Goal: Task Accomplishment & Management: Use online tool/utility

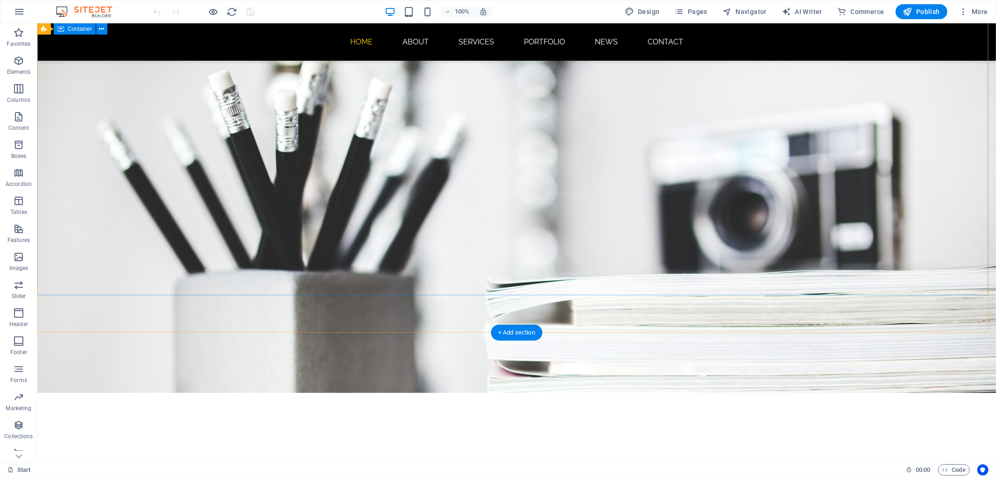
scroll to position [69, 0]
click at [0, 0] on span "Design" at bounding box center [0, 0] width 0 height 0
select select "px"
select select "300"
select select "px"
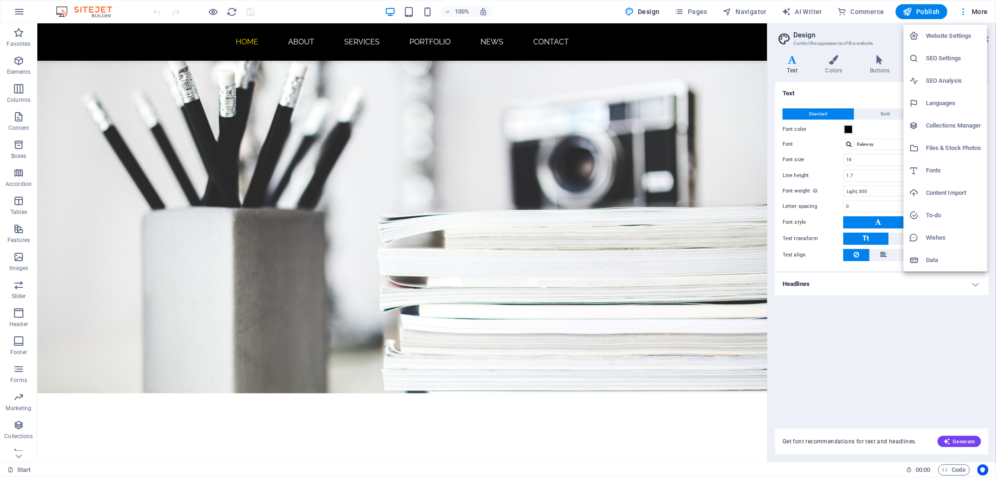
click at [17, 11] on div at bounding box center [498, 238] width 996 height 477
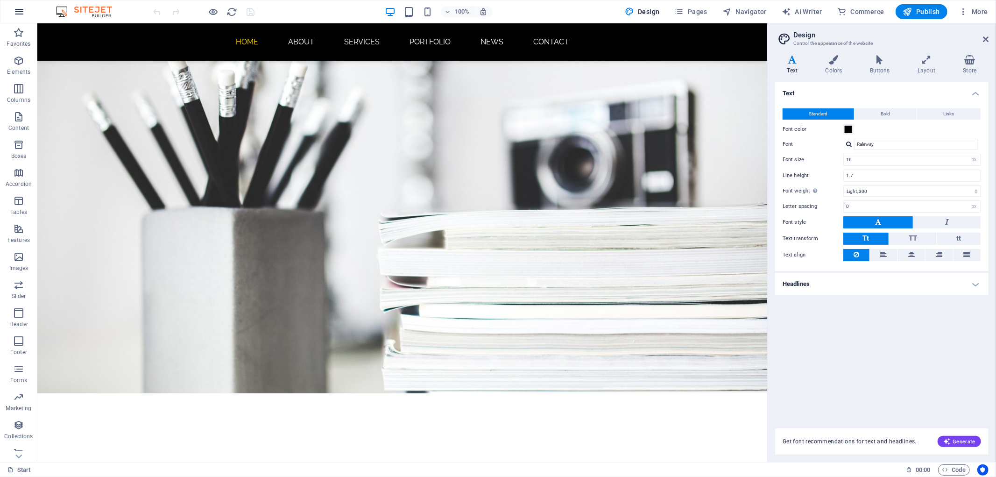
click at [0, 0] on icon "button" at bounding box center [0, 0] width 0 height 0
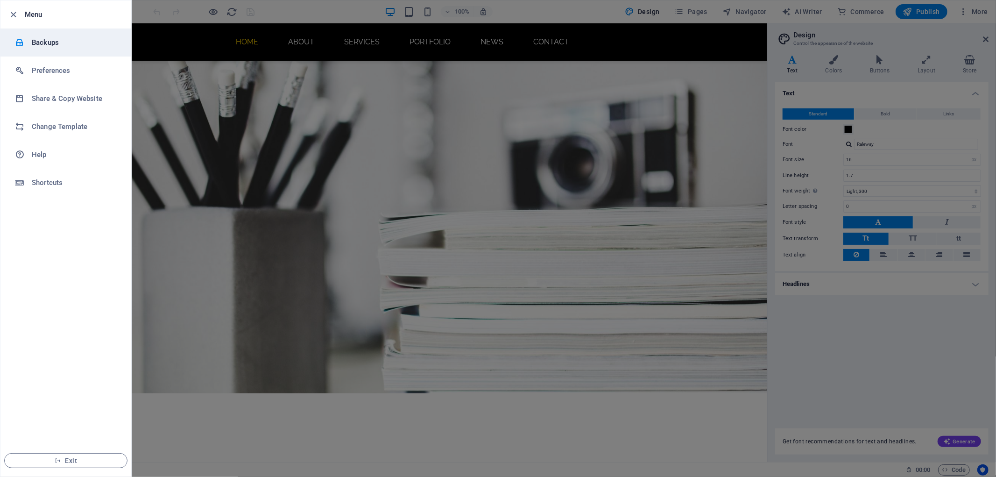
click at [35, 48] on h6 "Backups" at bounding box center [75, 42] width 86 height 11
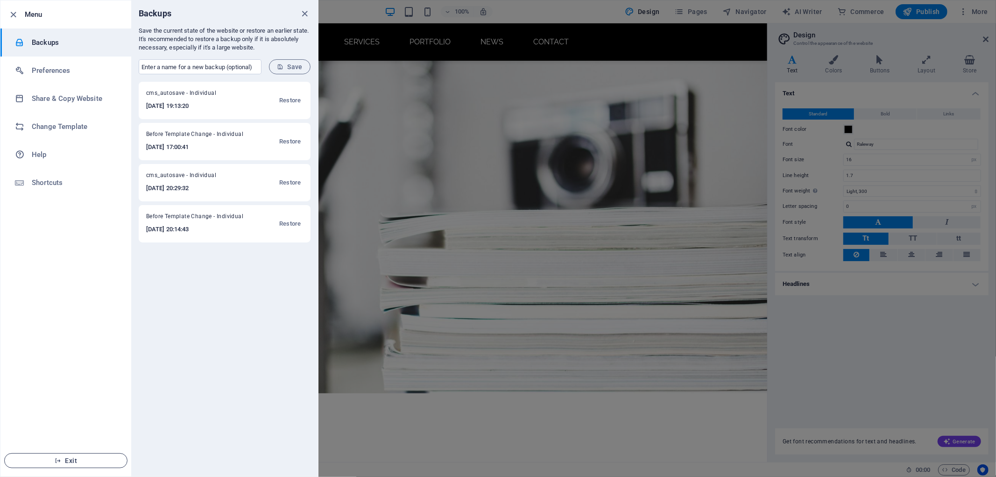
click at [68, 458] on span "Exit" at bounding box center [65, 460] width 107 height 7
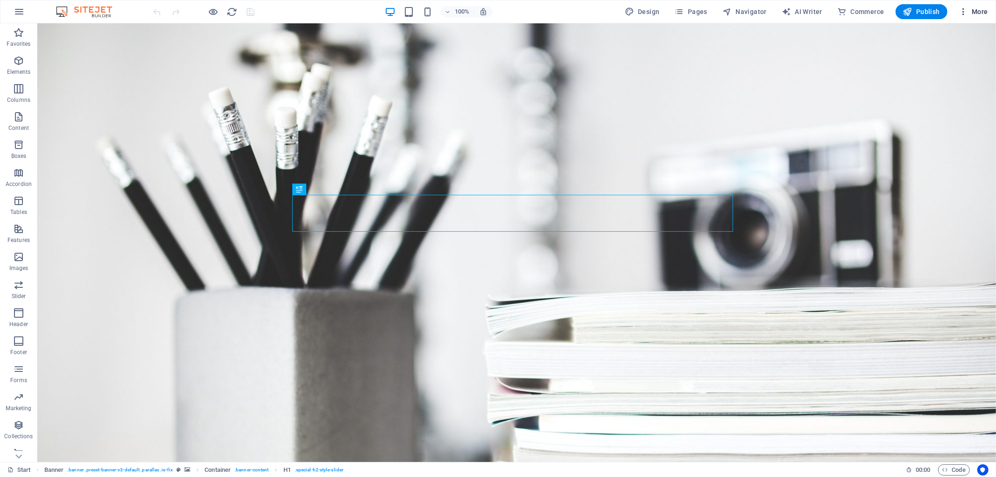
click at [0, 0] on icon "button" at bounding box center [0, 0] width 0 height 0
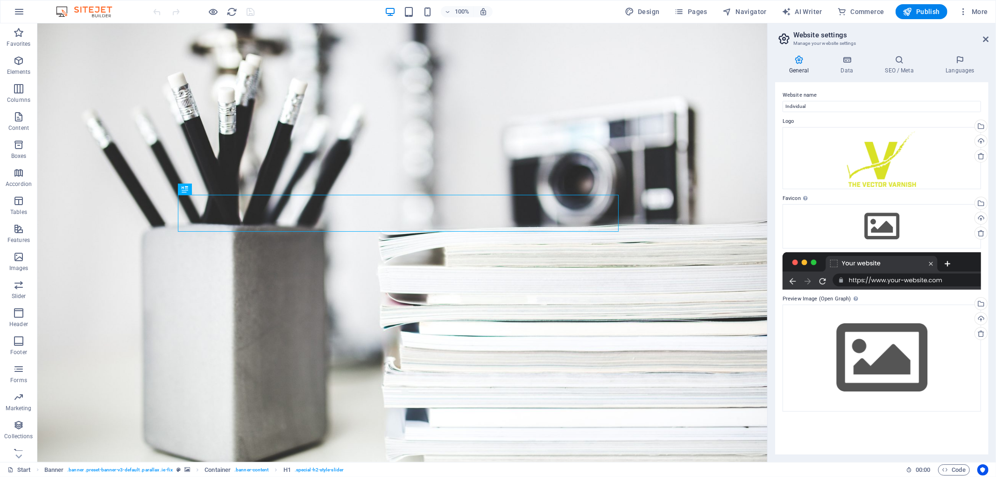
click at [805, 64] on icon at bounding box center [799, 59] width 48 height 9
click at [847, 66] on h4 "Data" at bounding box center [849, 65] width 44 height 20
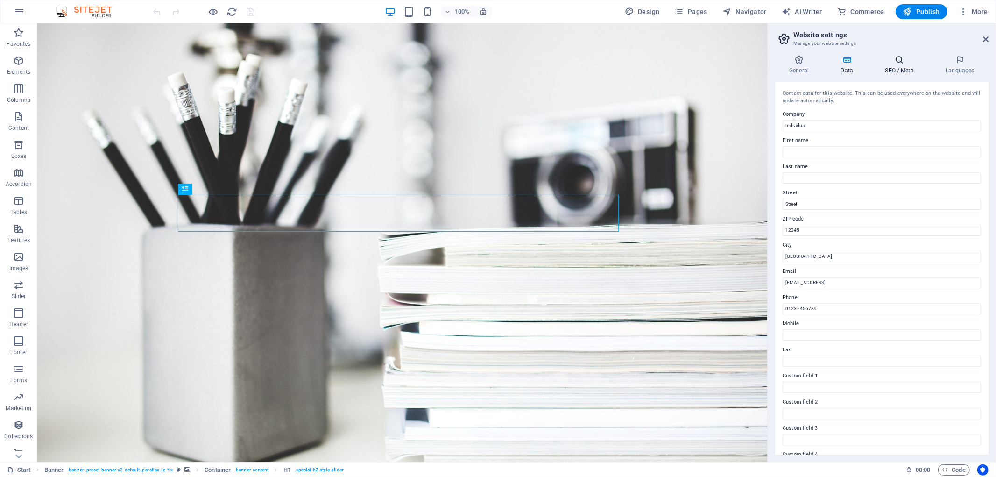
click at [896, 57] on icon at bounding box center [899, 59] width 57 height 9
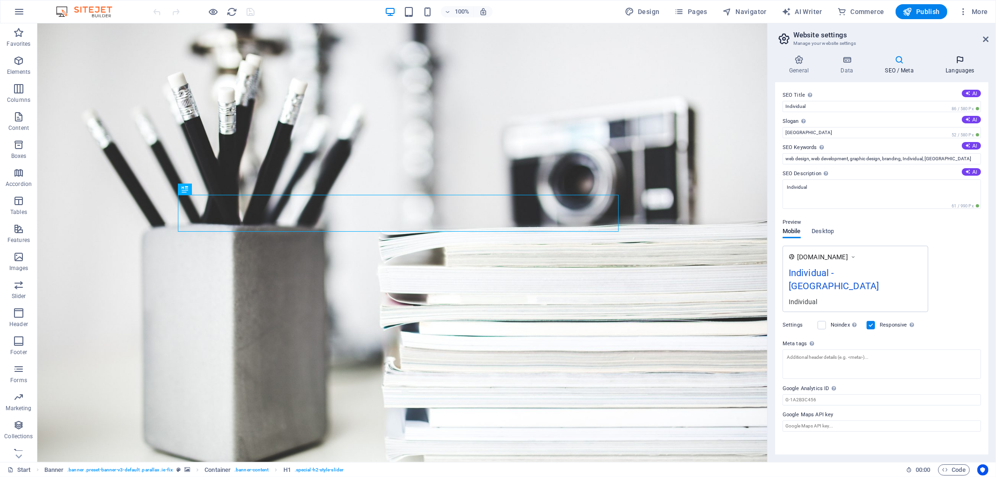
click at [896, 65] on h4 "Languages" at bounding box center [960, 65] width 57 height 20
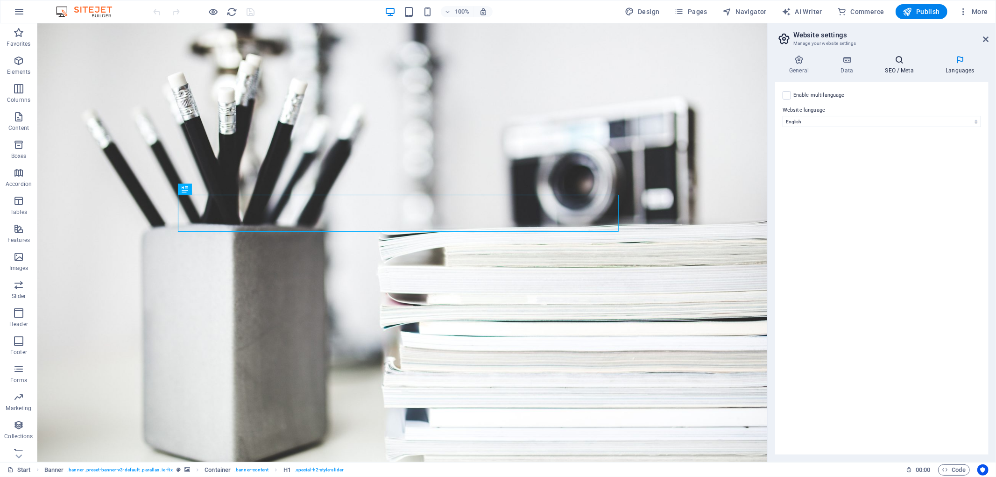
click at [896, 64] on icon at bounding box center [899, 59] width 57 height 9
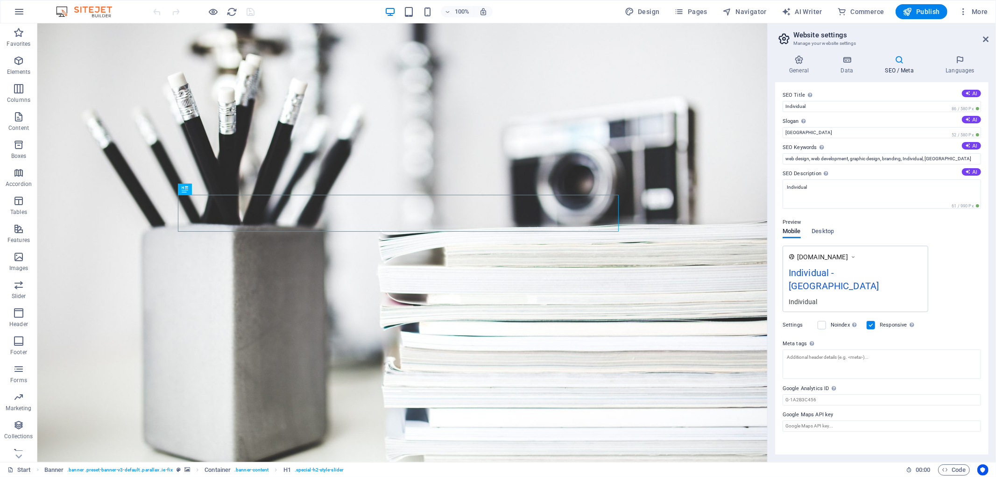
click at [792, 33] on header "Website settings Manage your website settings" at bounding box center [883, 35] width 212 height 24
click at [896, 34] on h2 "Website settings" at bounding box center [891, 35] width 195 height 8
click at [896, 39] on icon at bounding box center [986, 38] width 6 height 7
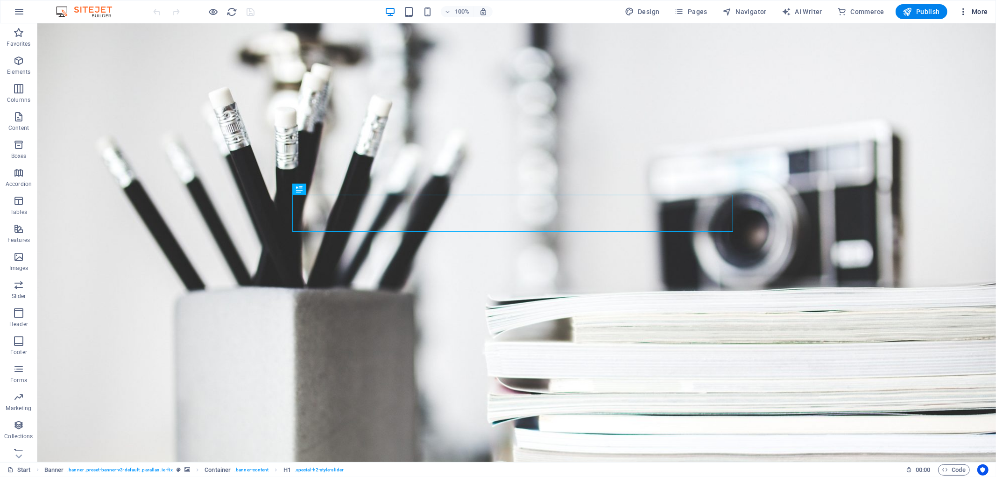
click at [0, 0] on icon "button" at bounding box center [0, 0] width 0 height 0
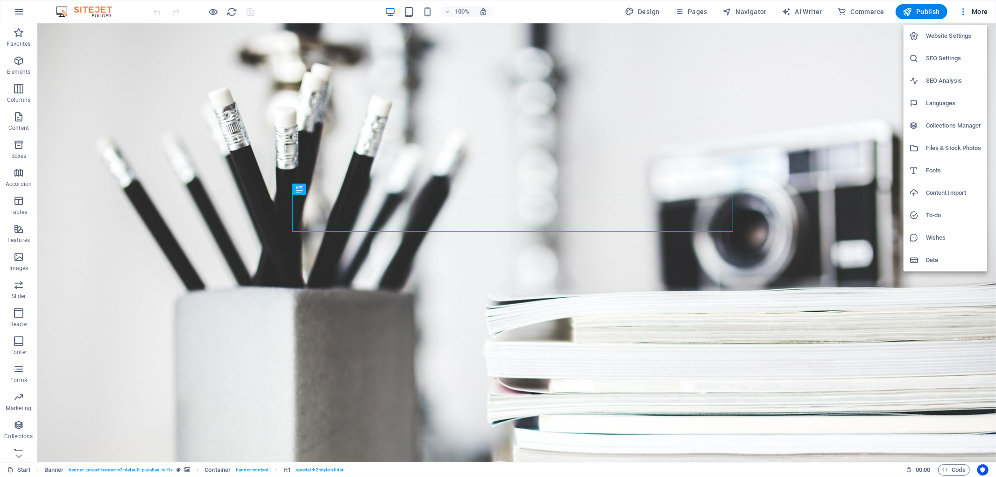
click at [793, 172] on div at bounding box center [498, 238] width 996 height 477
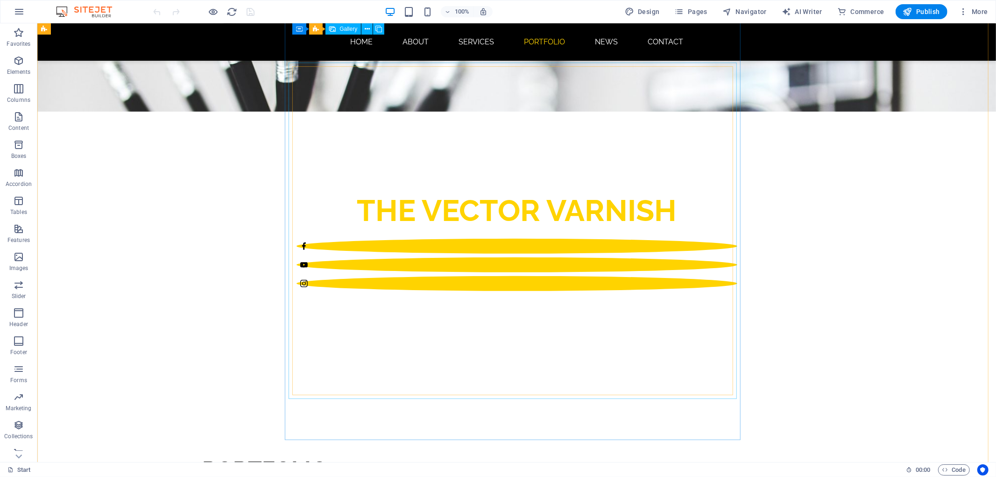
scroll to position [346, 0]
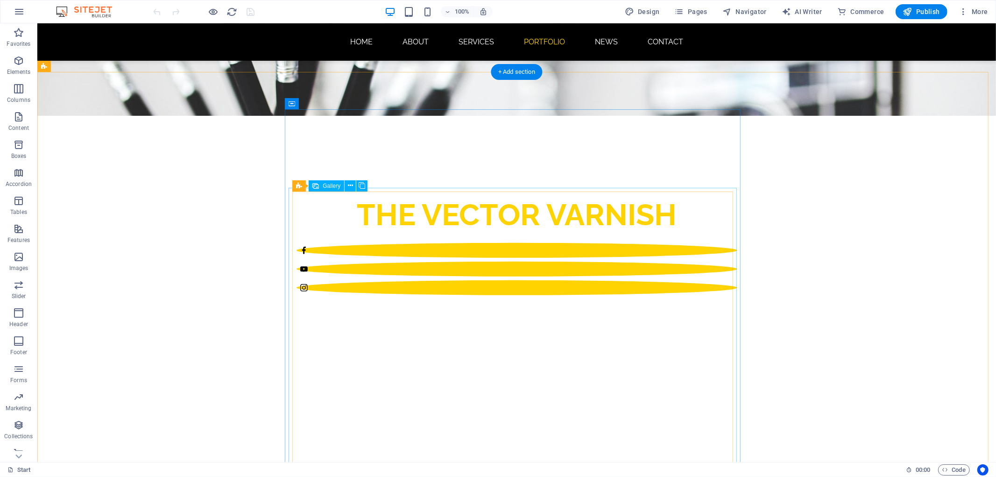
click at [305, 187] on div "Gallery" at bounding box center [309, 185] width 35 height 11
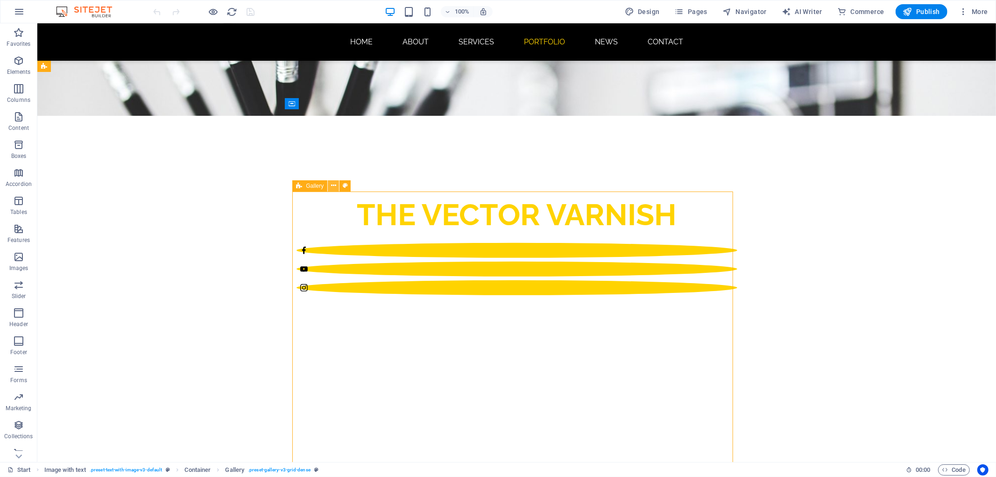
click at [335, 190] on icon at bounding box center [333, 186] width 5 height 10
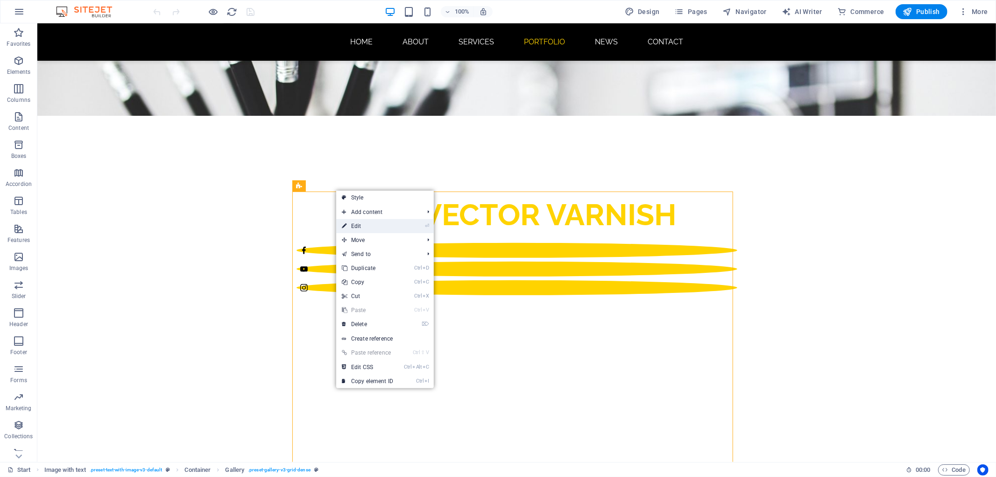
click at [374, 223] on link "⏎ Edit" at bounding box center [367, 226] width 63 height 14
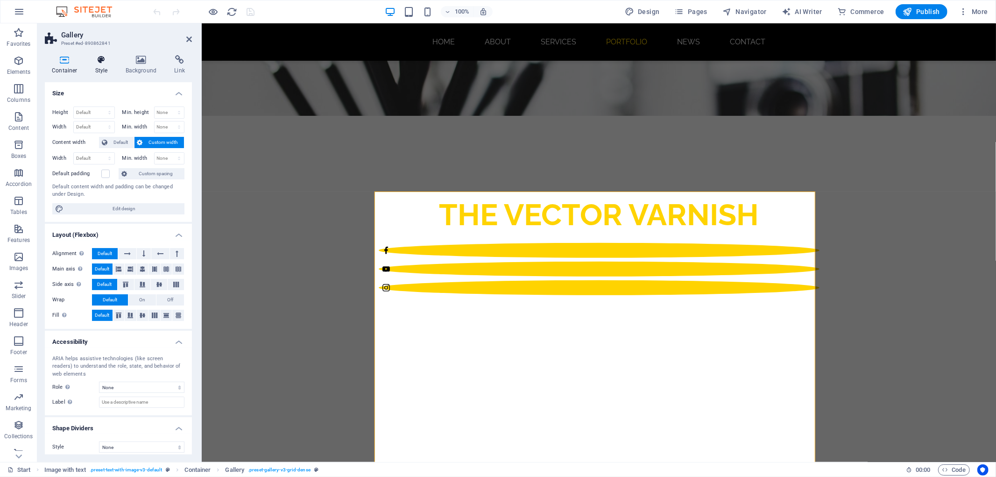
click at [104, 57] on icon at bounding box center [101, 59] width 27 height 9
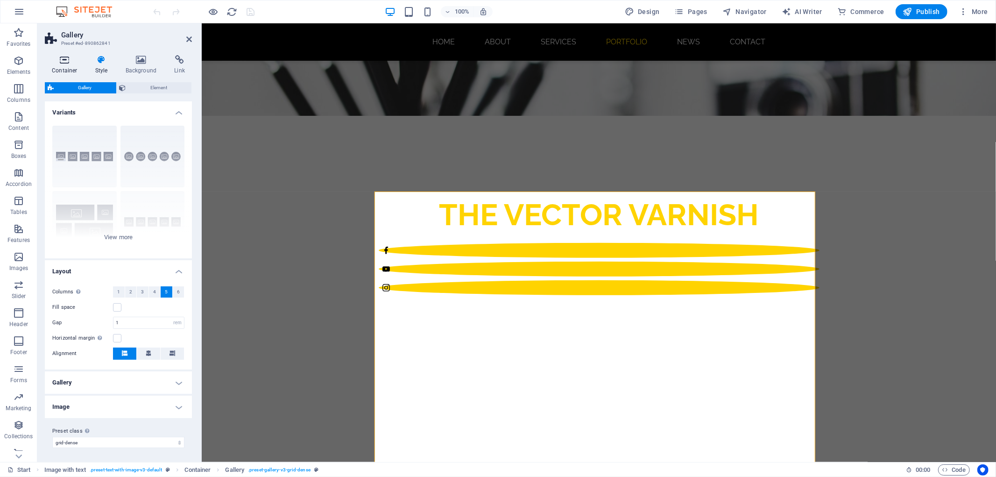
click at [66, 54] on div "Container Style Background Link Size Height Default px rem % vh vw Min. height …" at bounding box center [118, 255] width 162 height 414
click at [71, 65] on h4 "Container" at bounding box center [66, 65] width 43 height 20
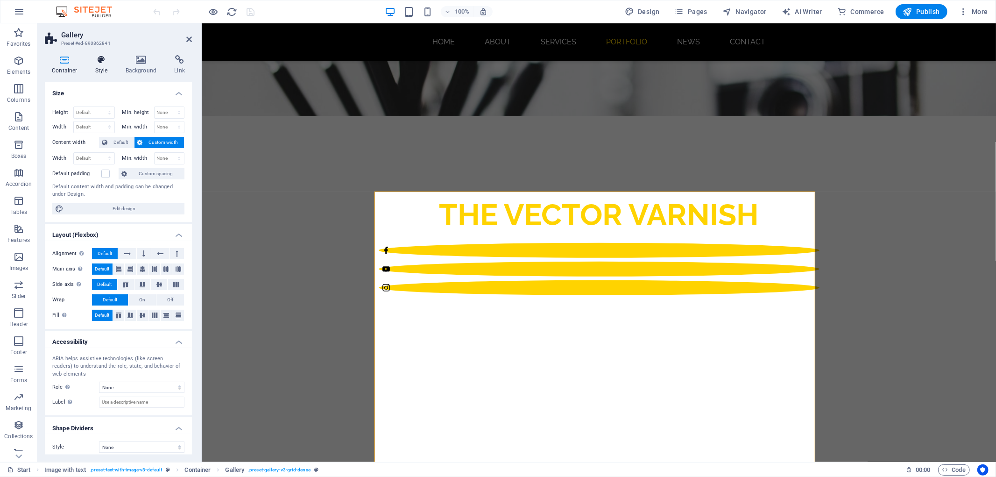
click at [106, 69] on h4 "Style" at bounding box center [103, 65] width 30 height 20
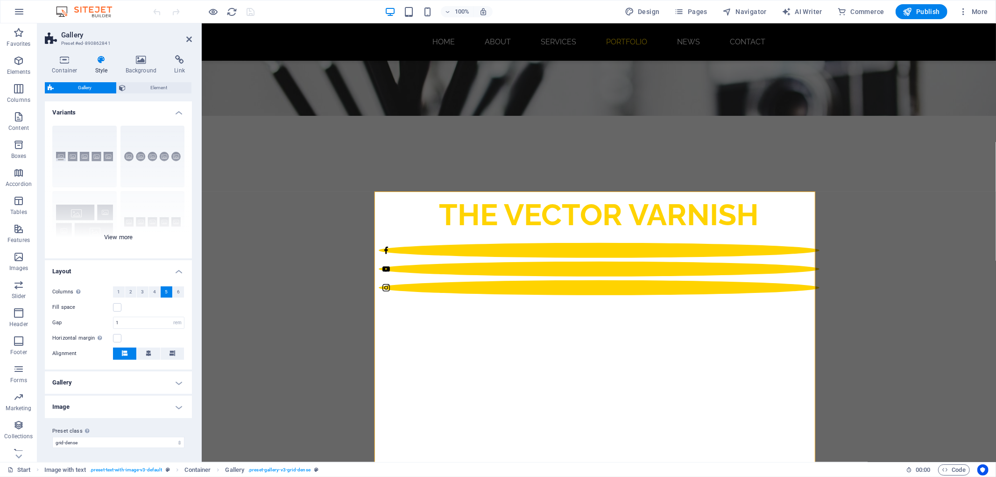
click at [113, 234] on div "Captions Circle Collage Default Grid Grid shifted" at bounding box center [118, 188] width 147 height 140
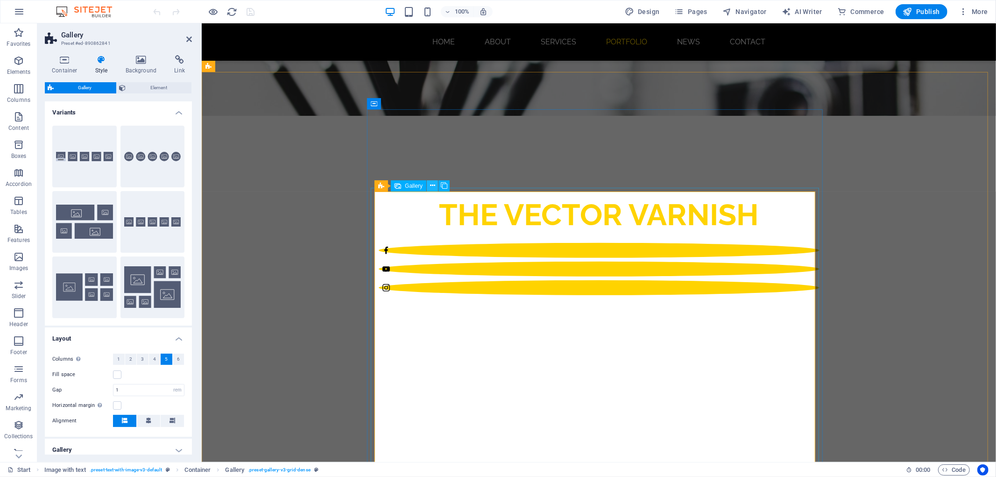
click at [432, 188] on icon at bounding box center [432, 186] width 5 height 10
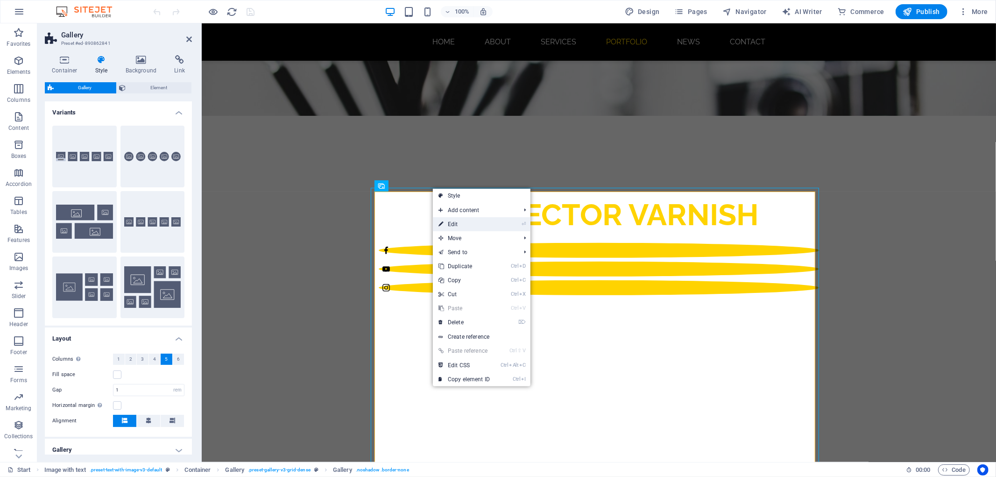
click at [469, 227] on link "⏎ Edit" at bounding box center [464, 224] width 63 height 14
select select "4"
select select "px"
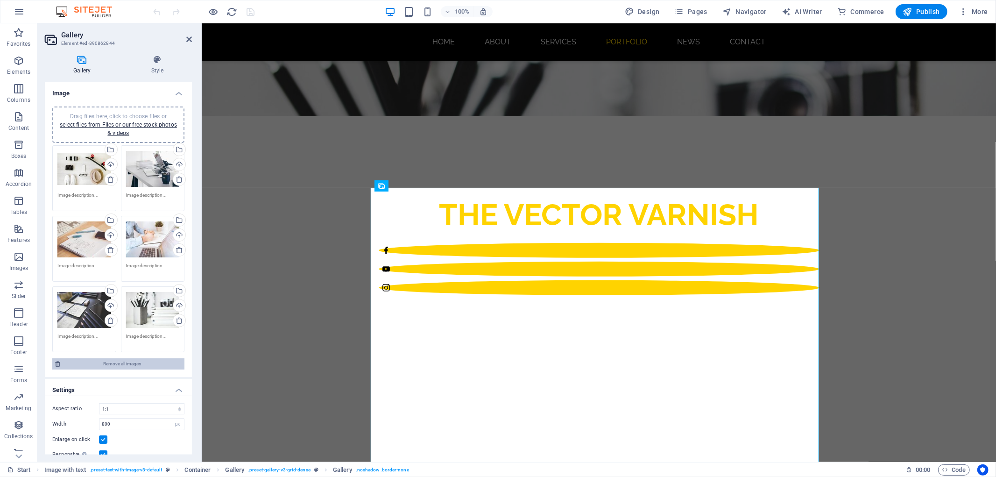
click at [135, 365] on span "Remove all images" at bounding box center [122, 363] width 119 height 11
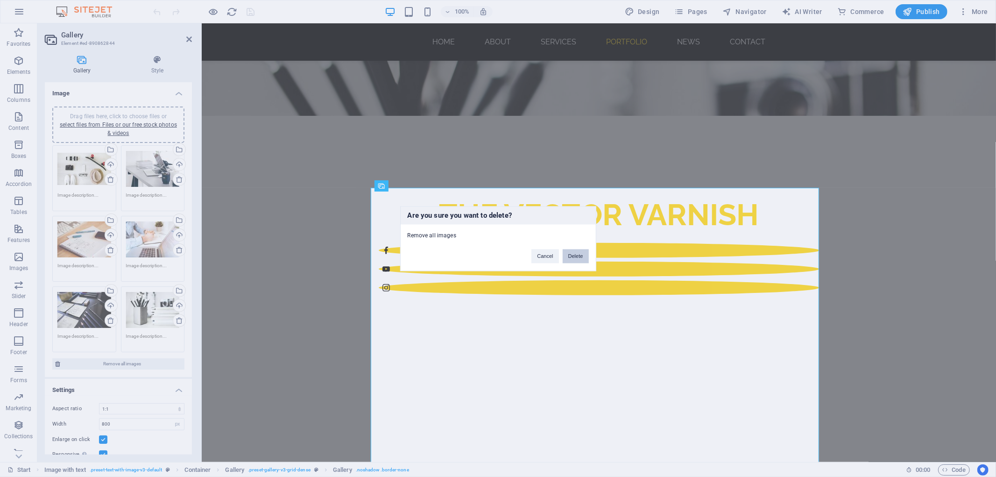
click at [582, 256] on button "Delete" at bounding box center [576, 256] width 26 height 14
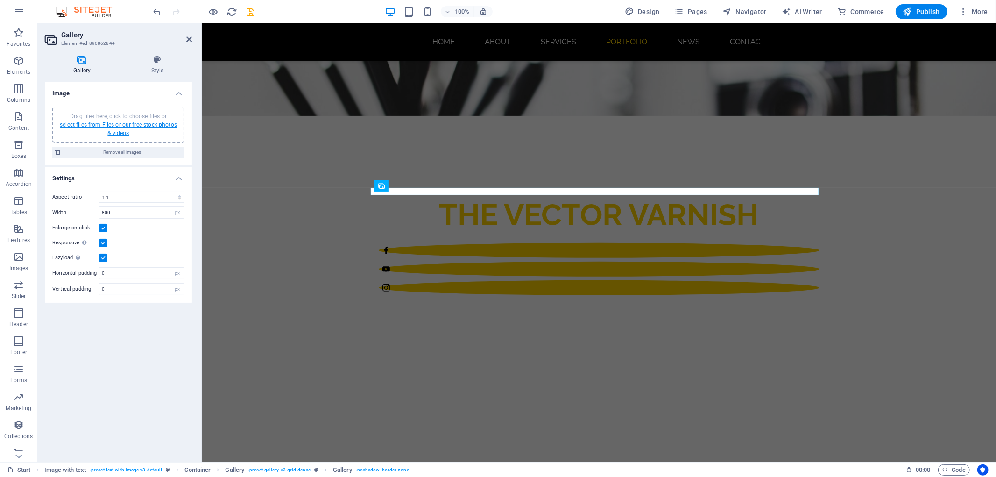
click at [122, 127] on link "select files from Files or our free stock photos & videos" at bounding box center [118, 128] width 117 height 15
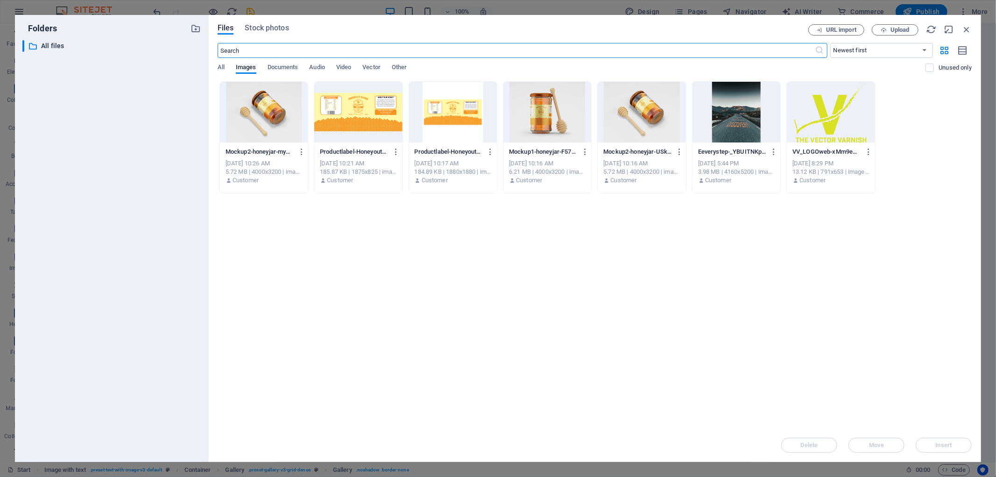
click at [534, 109] on div at bounding box center [548, 112] width 88 height 61
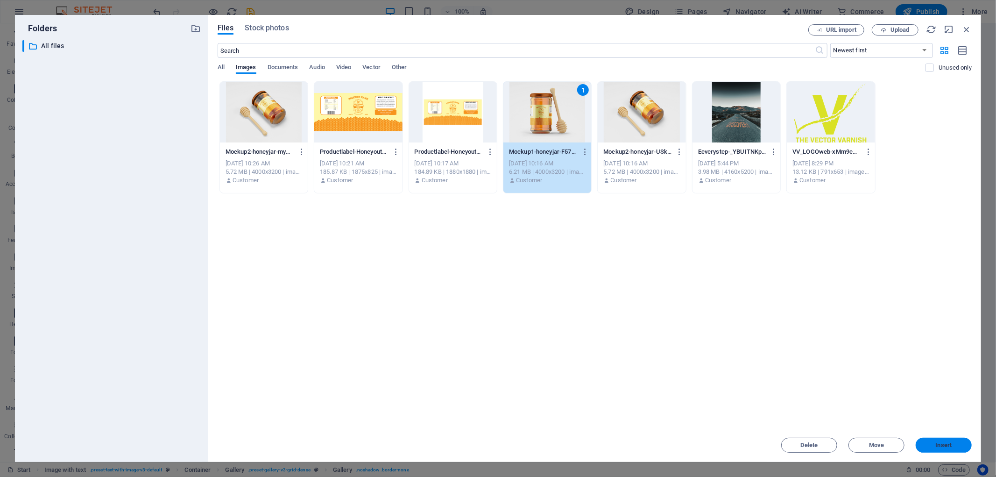
click at [896, 429] on span "Insert" at bounding box center [944, 445] width 49 height 6
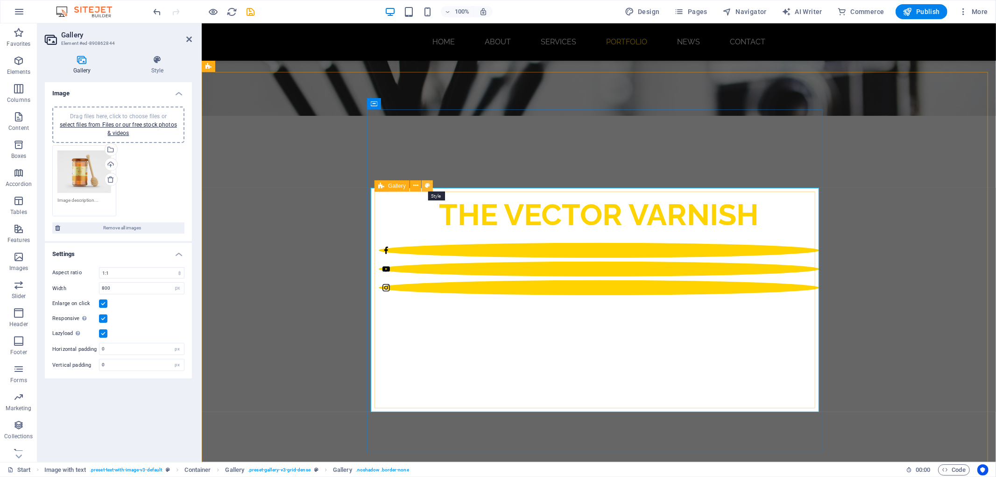
click at [429, 184] on icon at bounding box center [427, 186] width 5 height 10
select select "rem"
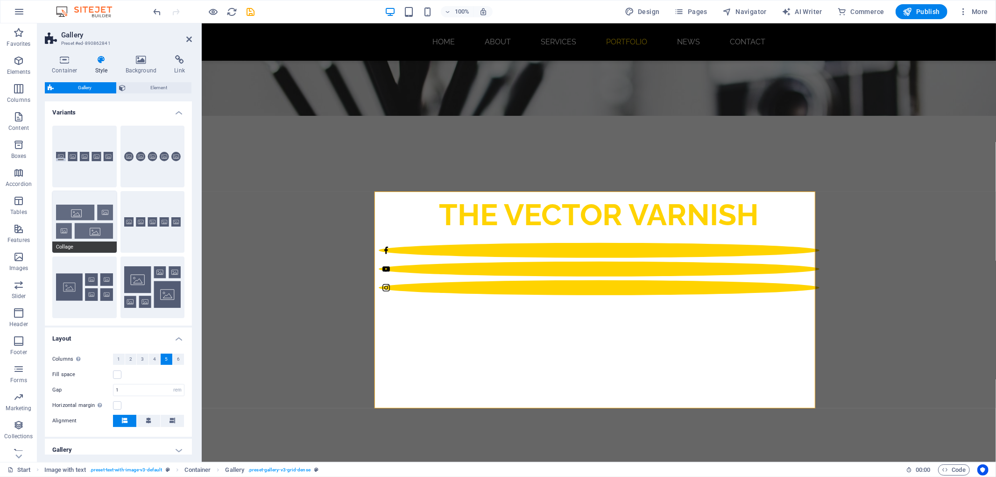
click at [77, 220] on button "Collage" at bounding box center [84, 222] width 64 height 62
type input "2"
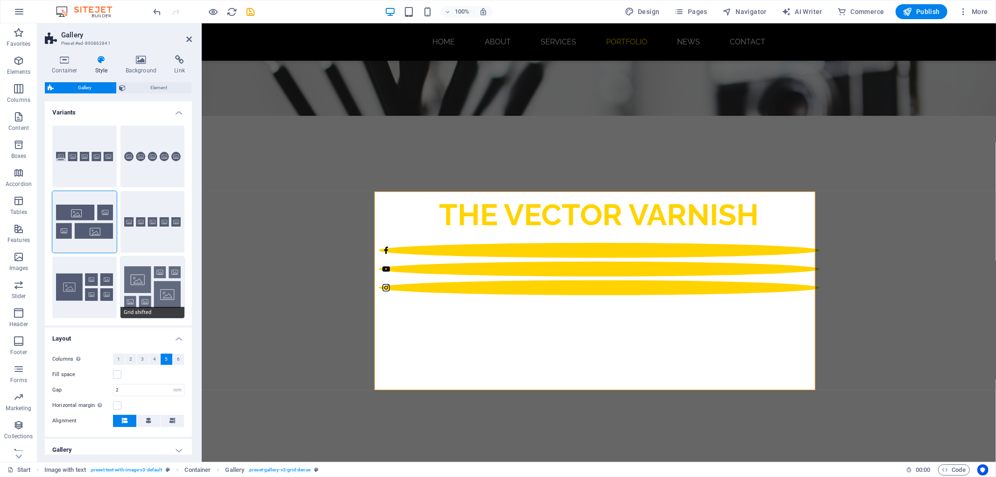
click at [141, 302] on button "Grid shifted" at bounding box center [153, 287] width 64 height 62
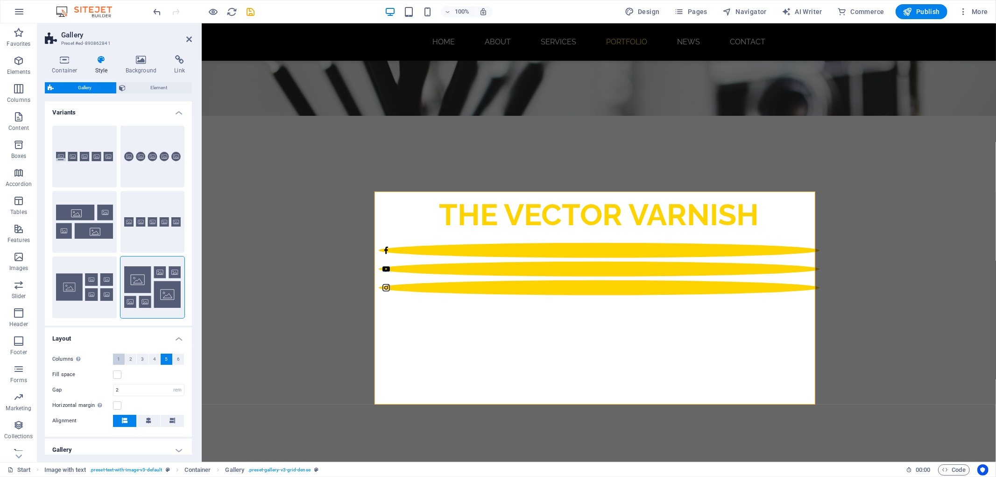
click at [116, 358] on button "1" at bounding box center [119, 359] width 12 height 11
drag, startPoint x: 163, startPoint y: 360, endPoint x: 9, endPoint y: 350, distance: 153.5
click at [163, 360] on button "5" at bounding box center [167, 359] width 12 height 11
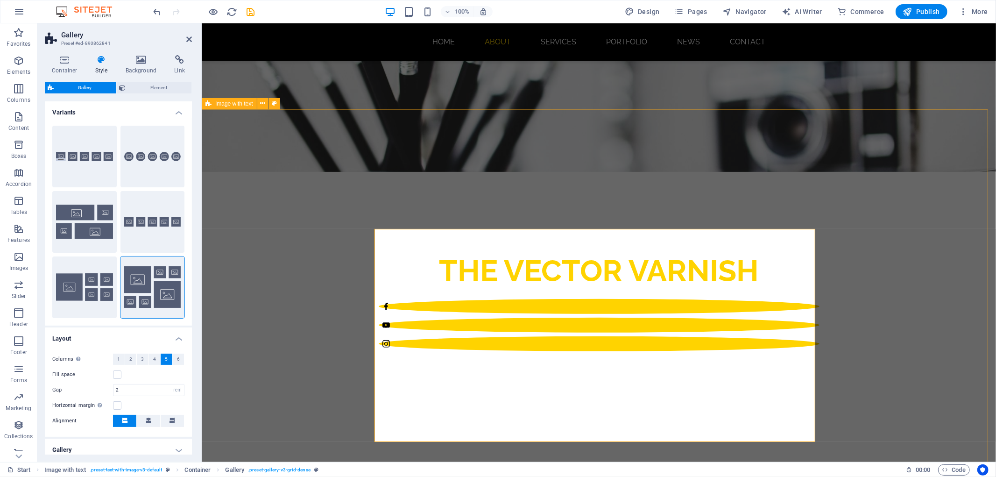
scroll to position [277, 0]
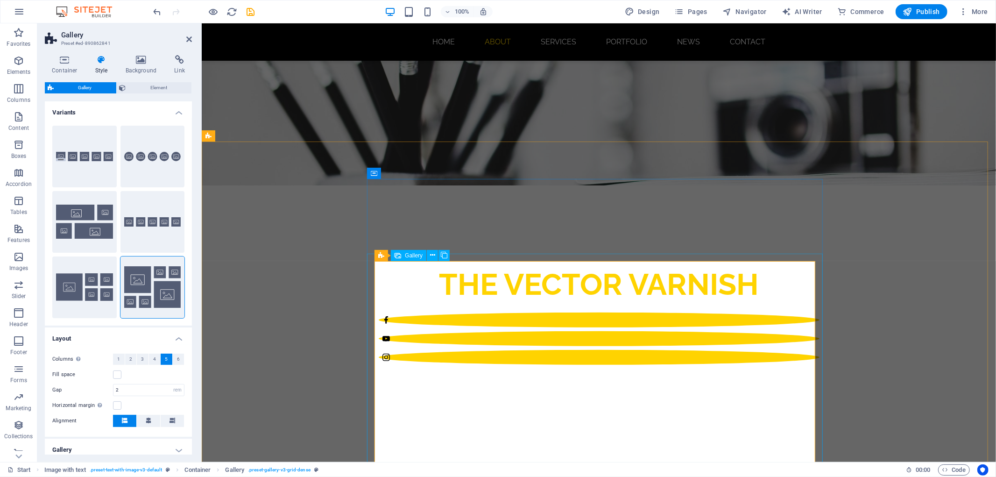
click at [140, 66] on h4 "Background" at bounding box center [143, 65] width 49 height 20
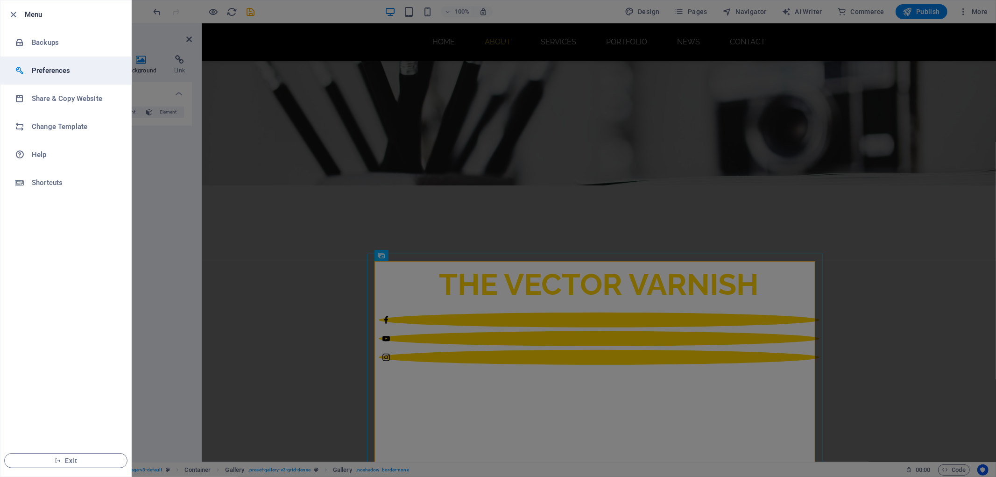
click at [47, 64] on li "Preferences" at bounding box center [65, 71] width 131 height 28
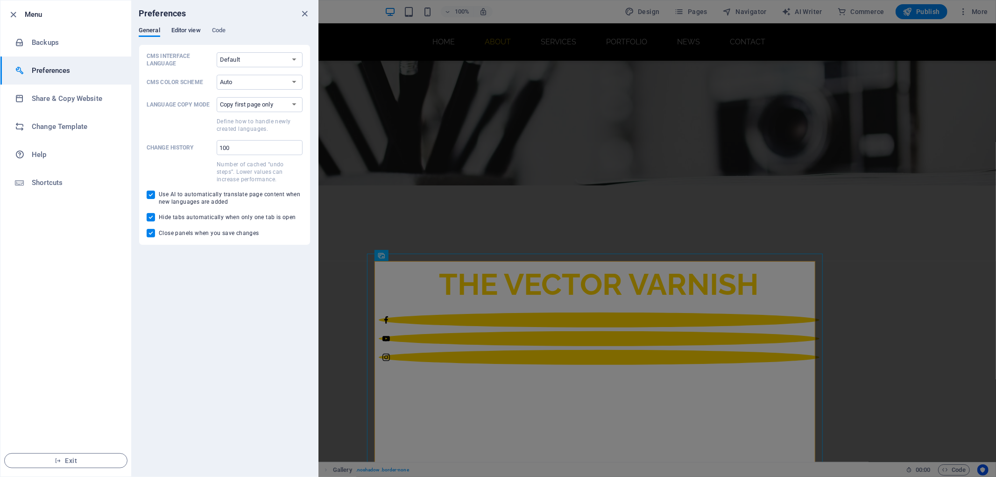
click at [185, 28] on span "Editor view" at bounding box center [185, 31] width 29 height 13
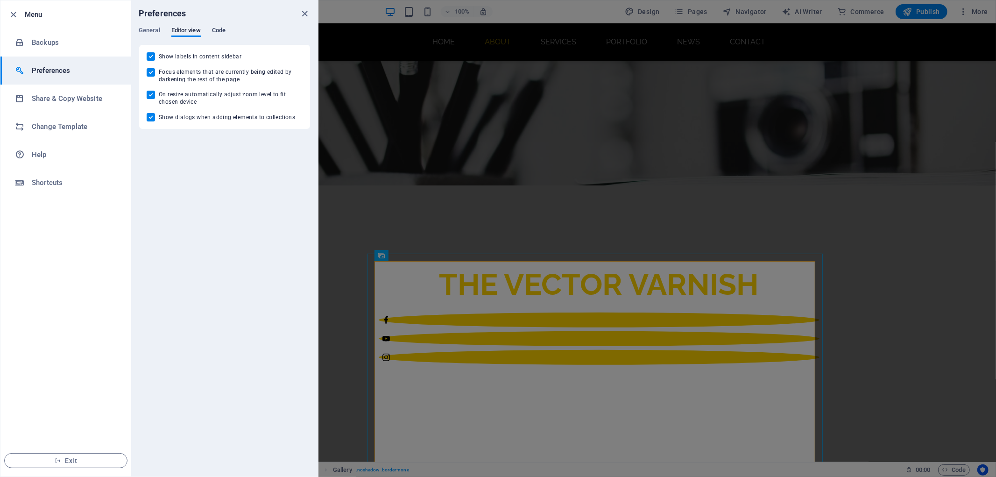
click at [223, 27] on span "Code" at bounding box center [219, 31] width 14 height 13
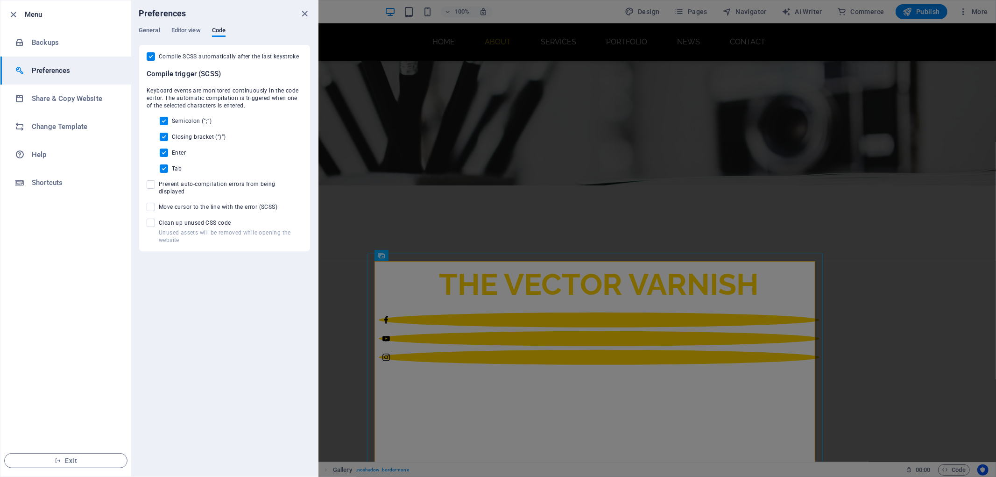
click at [154, 21] on div "Preferences" at bounding box center [224, 13] width 187 height 26
click at [151, 36] on button "General" at bounding box center [149, 32] width 21 height 10
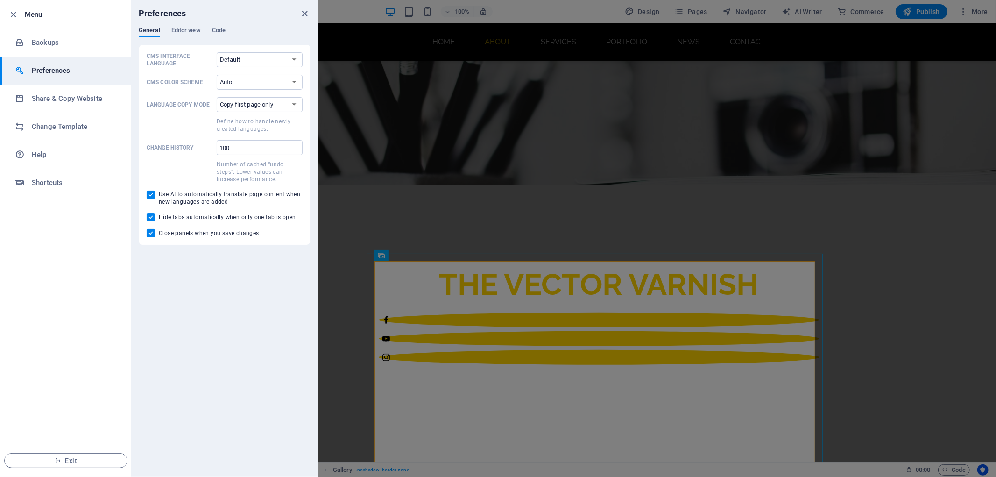
click at [152, 29] on span "General" at bounding box center [149, 31] width 21 height 13
click at [308, 9] on icon "close" at bounding box center [305, 13] width 11 height 11
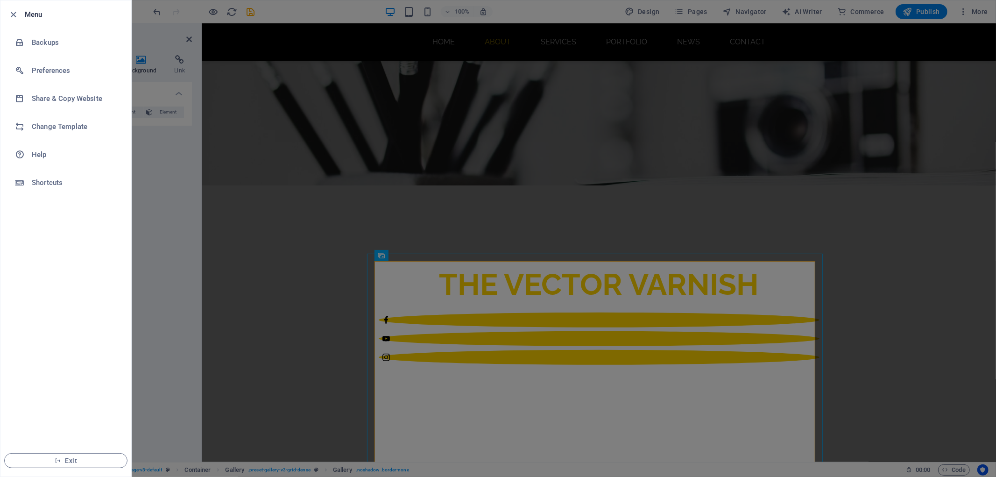
click at [427, 130] on div at bounding box center [498, 238] width 996 height 477
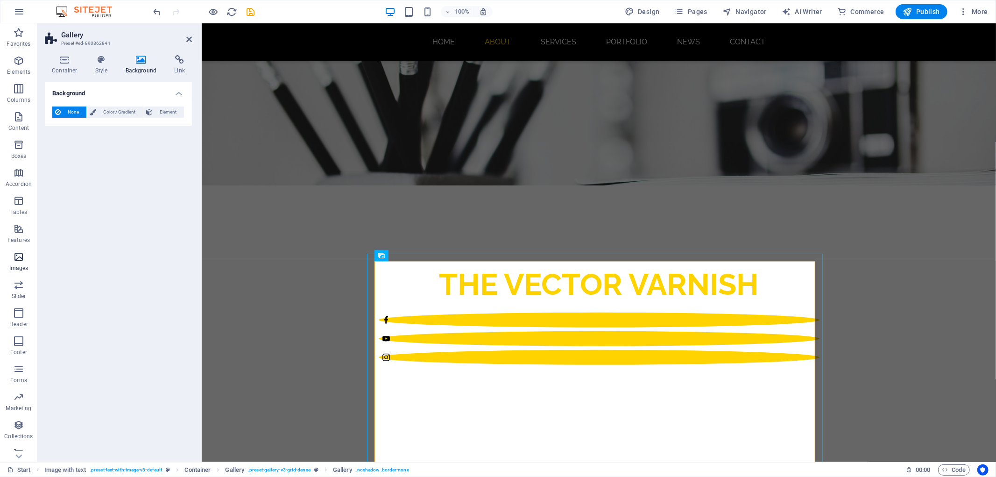
scroll to position [10, 0]
click at [24, 429] on p "Commerce" at bounding box center [19, 454] width 28 height 7
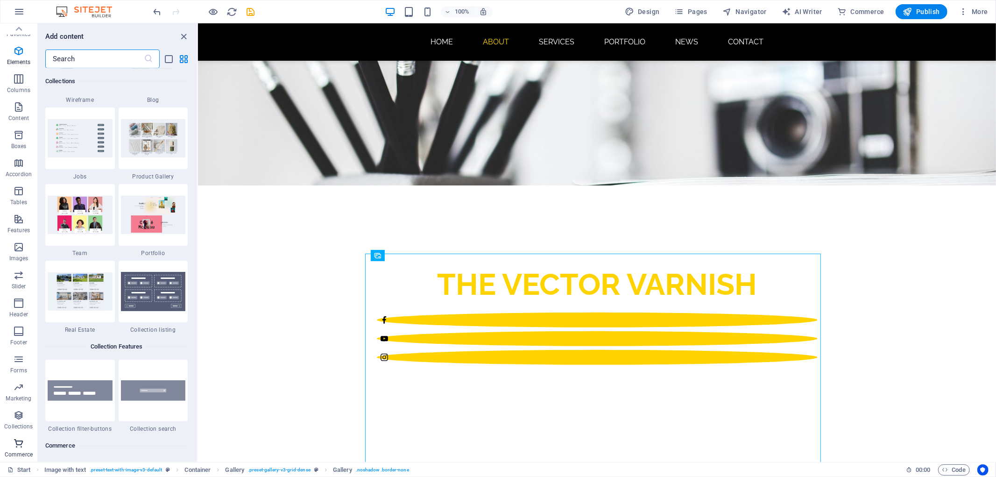
scroll to position [9000, 0]
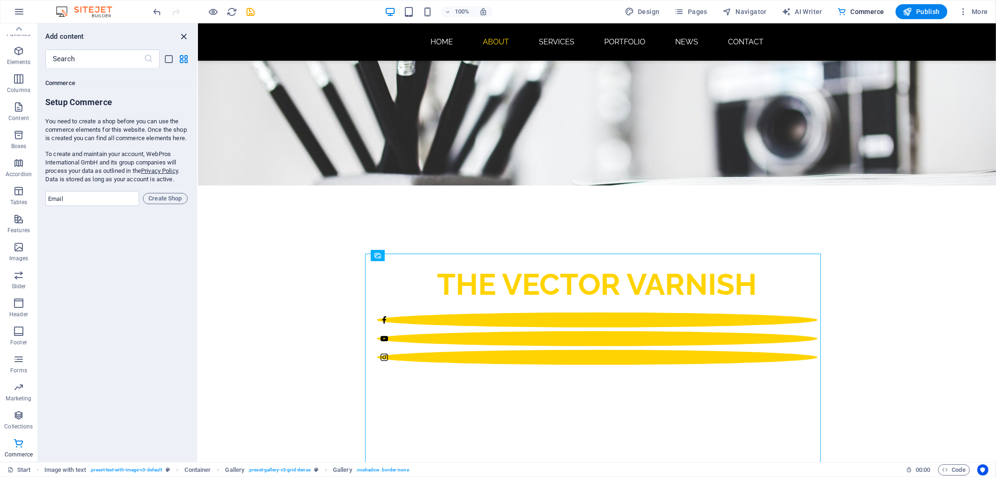
click at [187, 35] on icon "close panel" at bounding box center [184, 36] width 11 height 11
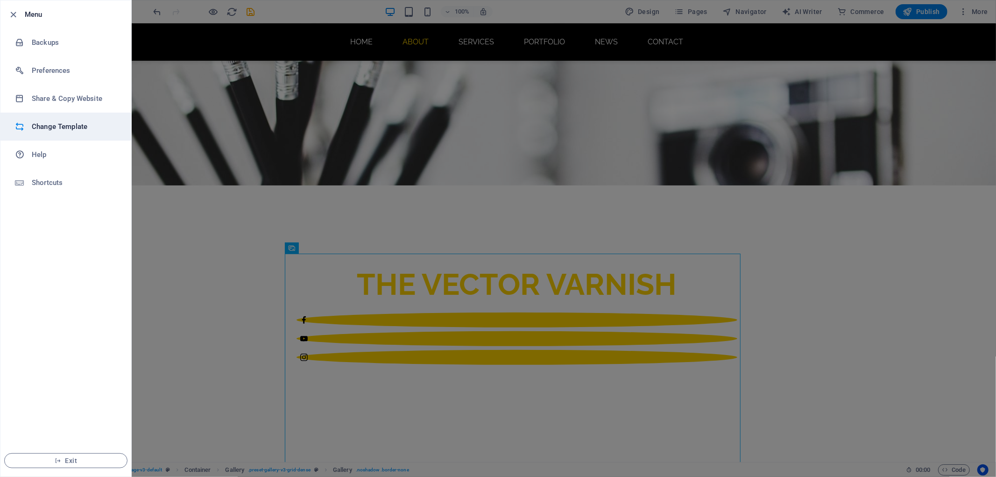
click at [71, 124] on h6 "Change Template" at bounding box center [75, 126] width 86 height 11
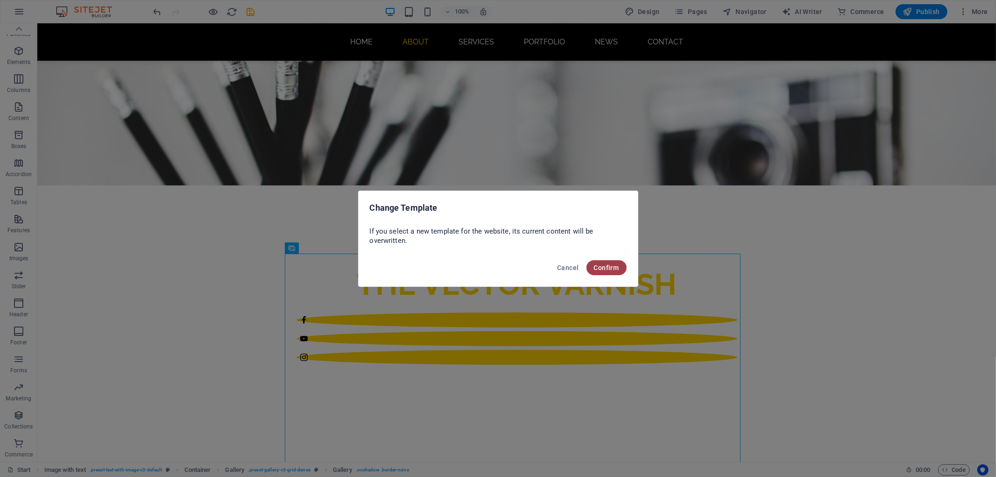
click at [601, 266] on span "Confirm" at bounding box center [606, 267] width 25 height 7
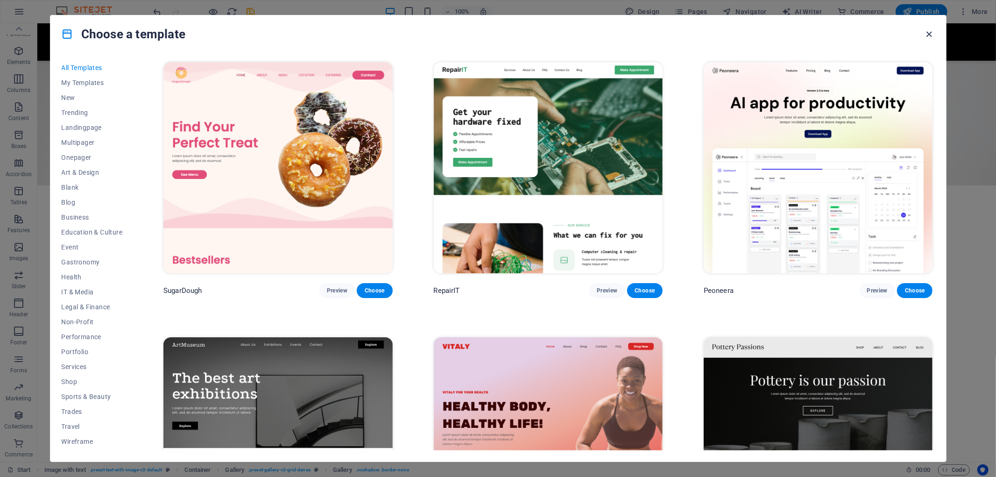
drag, startPoint x: 930, startPoint y: 33, endPoint x: 852, endPoint y: 102, distance: 103.9
click at [896, 33] on icon "button" at bounding box center [929, 34] width 11 height 11
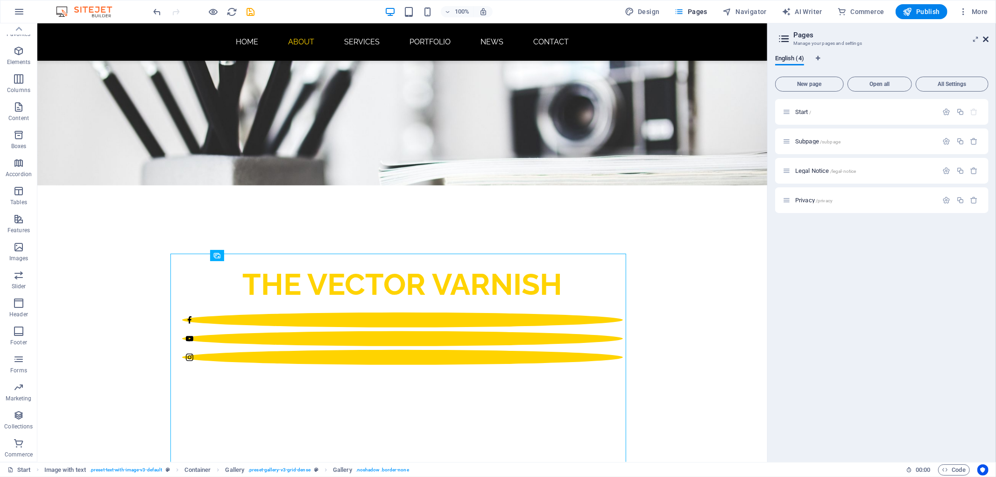
click at [896, 39] on icon at bounding box center [986, 38] width 6 height 7
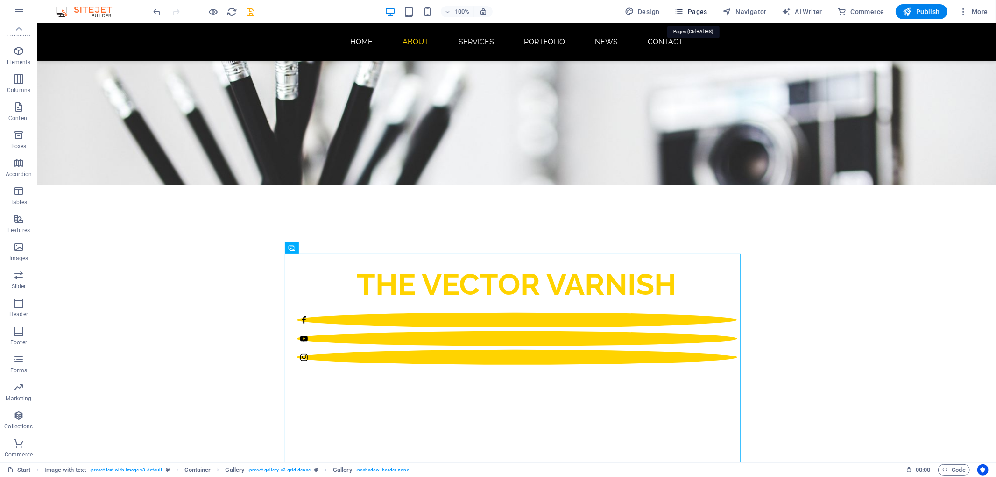
click at [696, 11] on span "Pages" at bounding box center [691, 11] width 33 height 9
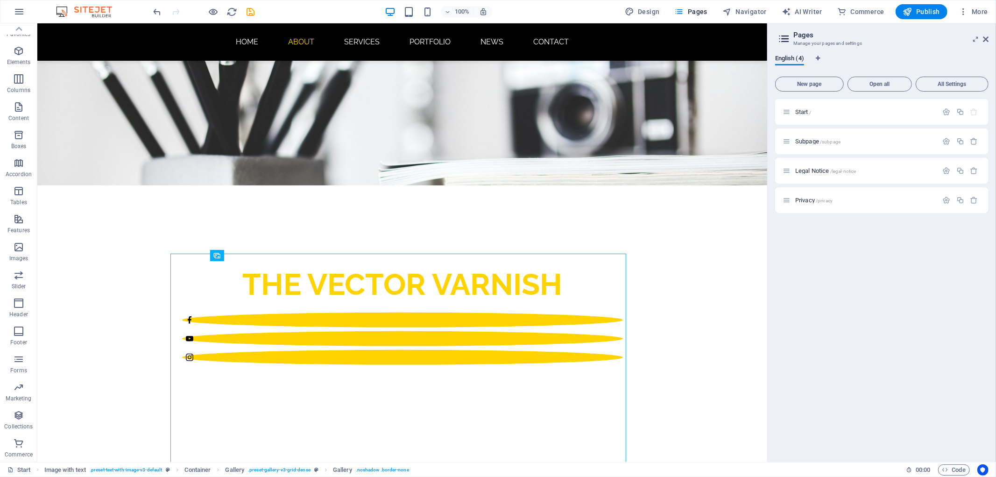
click at [781, 37] on icon at bounding box center [784, 38] width 14 height 13
click at [811, 41] on h3 "Manage your pages and settings" at bounding box center [882, 43] width 177 height 8
click at [804, 11] on span "AI Writer" at bounding box center [802, 11] width 41 height 9
select select "English"
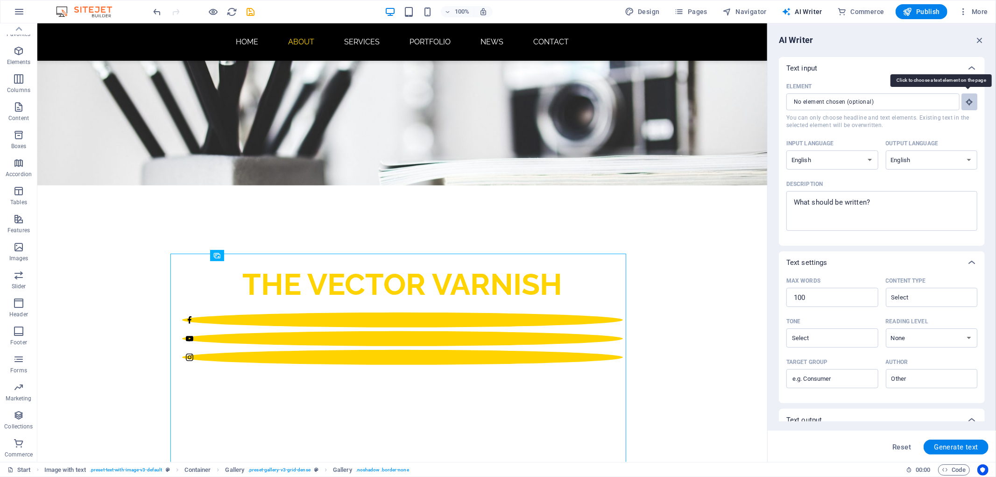
click at [896, 106] on button "Element ​ You can only choose headline and text elements. Existing text in the …" at bounding box center [970, 101] width 16 height 17
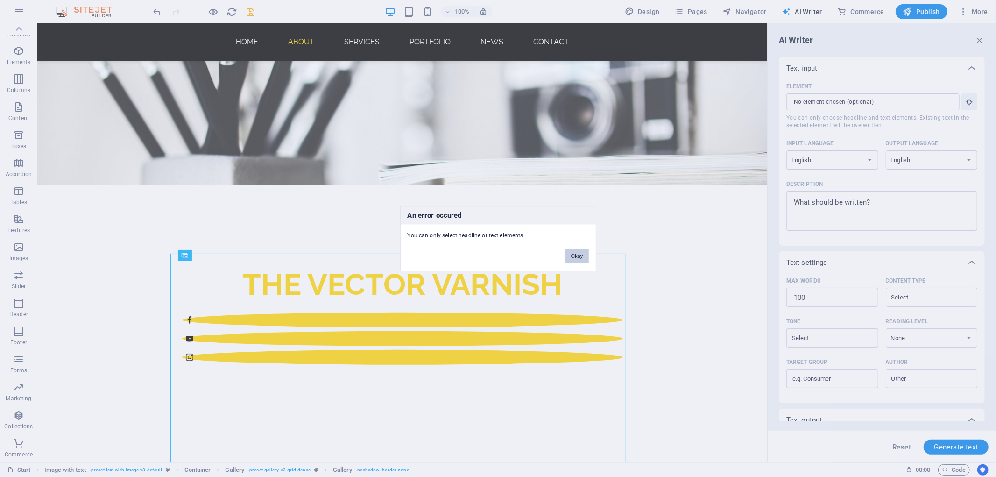
click at [578, 258] on button "Okay" at bounding box center [577, 256] width 23 height 14
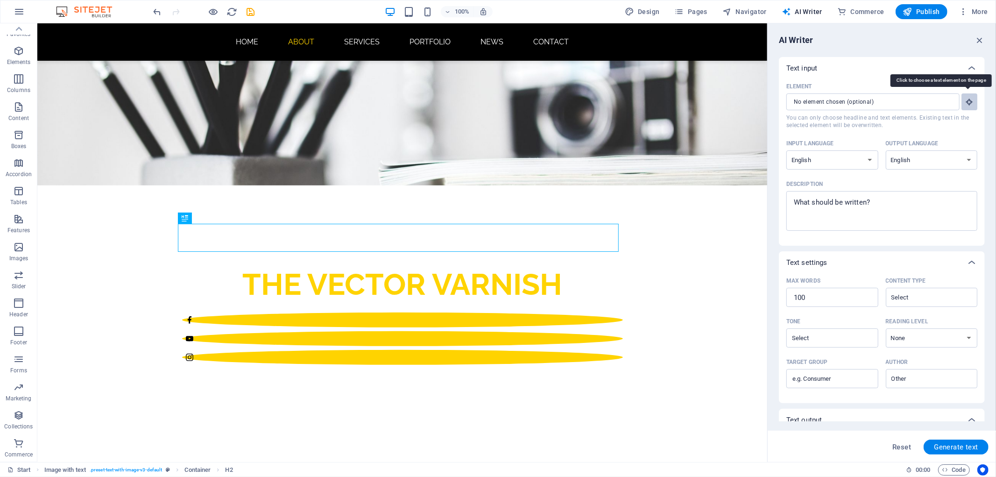
click at [896, 99] on icon "button" at bounding box center [970, 102] width 8 height 8
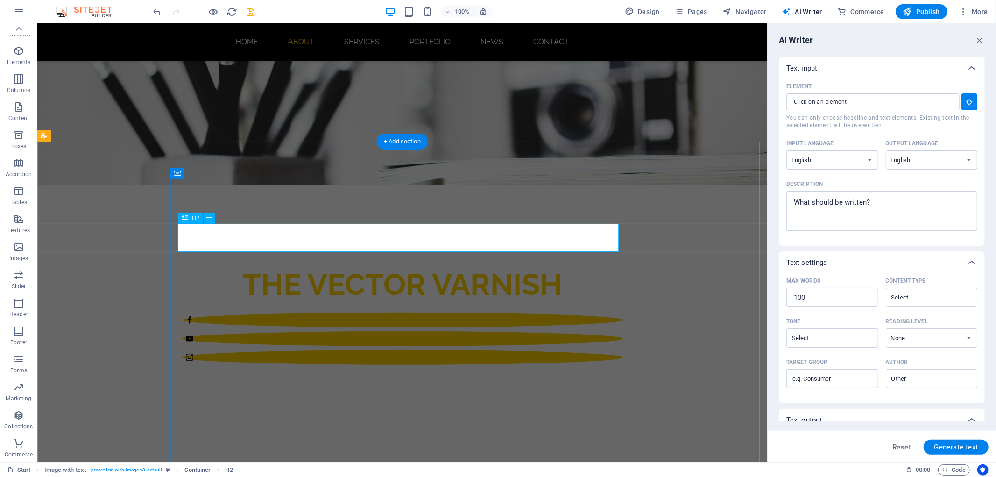
type input "#ed-890862835"
type textarea "x"
type input "10"
type textarea "x"
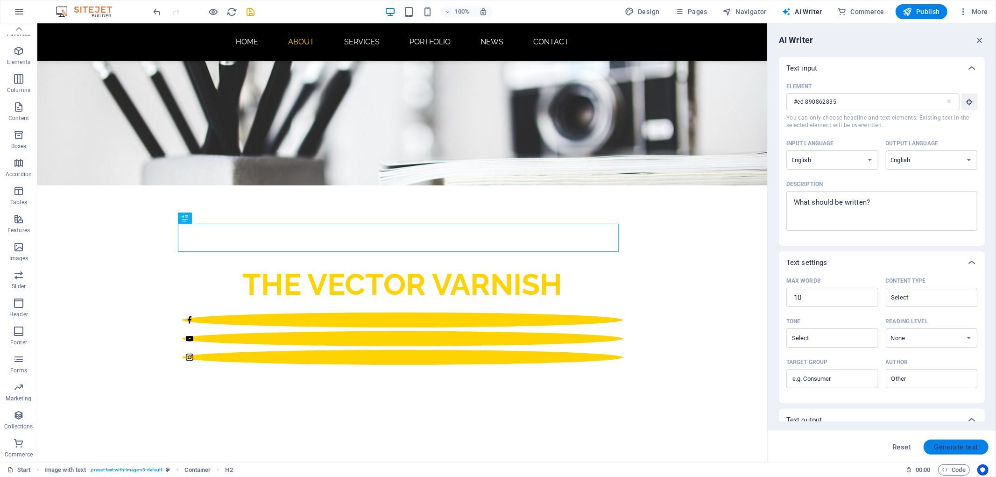
click at [896, 429] on span "Generate text" at bounding box center [956, 446] width 44 height 7
type textarea "x"
click at [869, 211] on textarea "Description x ​ Please add a description" at bounding box center [882, 211] width 182 height 30
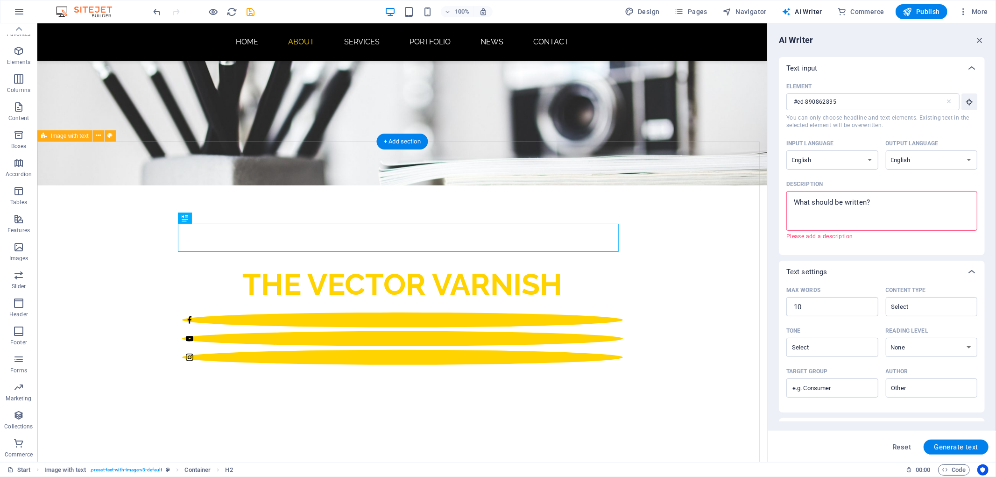
type textarea "x"
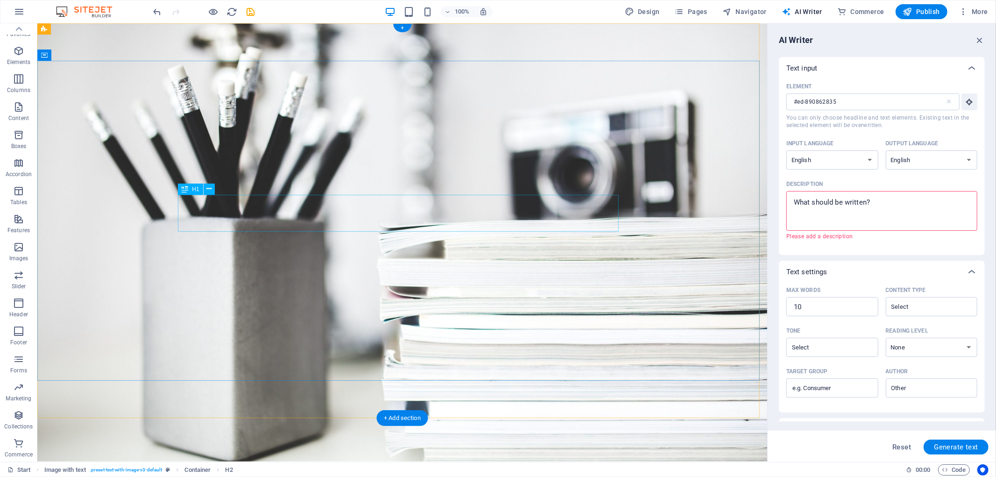
scroll to position [0, 0]
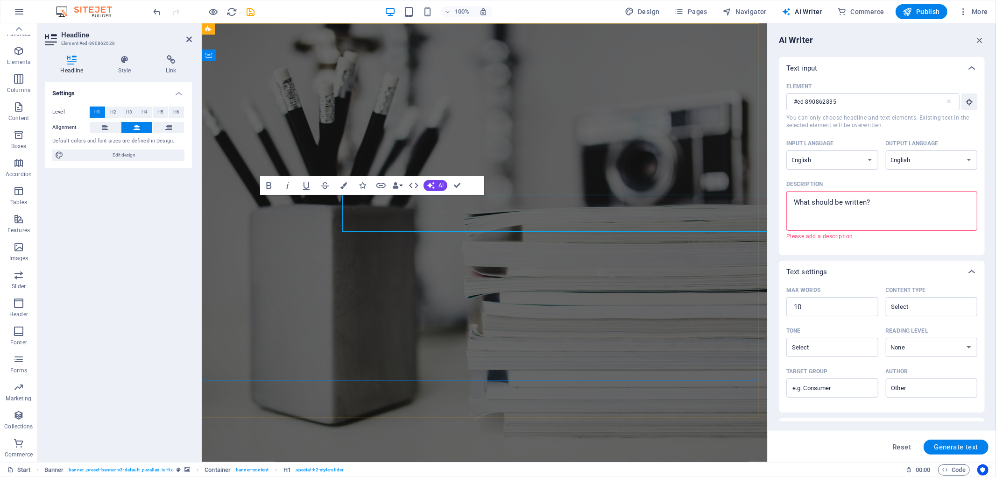
type input "#ed-890862628"
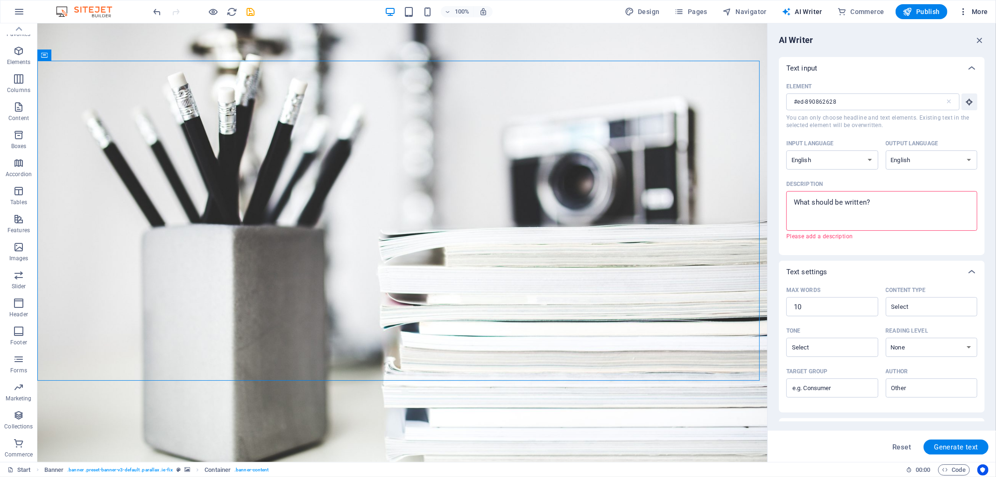
click at [0, 0] on icon "button" at bounding box center [0, 0] width 0 height 0
click at [105, 429] on div at bounding box center [498, 238] width 996 height 477
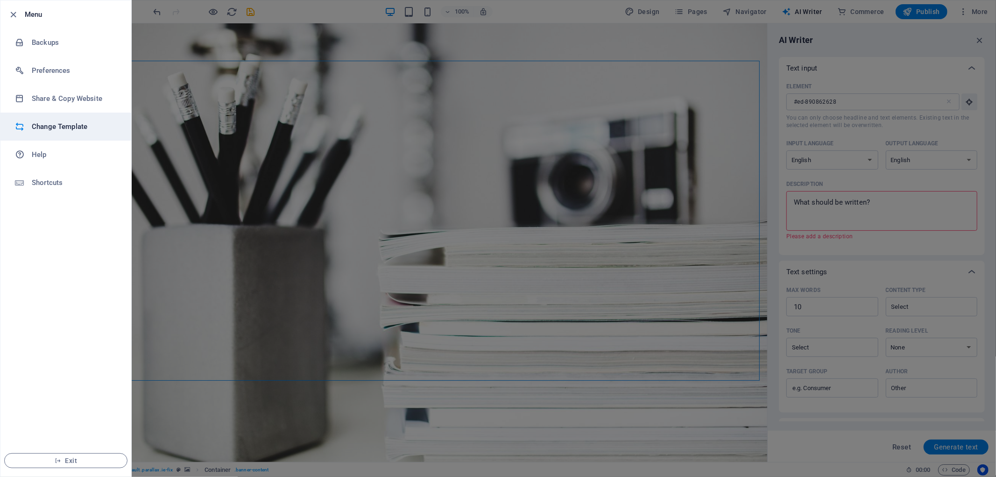
click at [64, 124] on h6 "Change Template" at bounding box center [75, 126] width 86 height 11
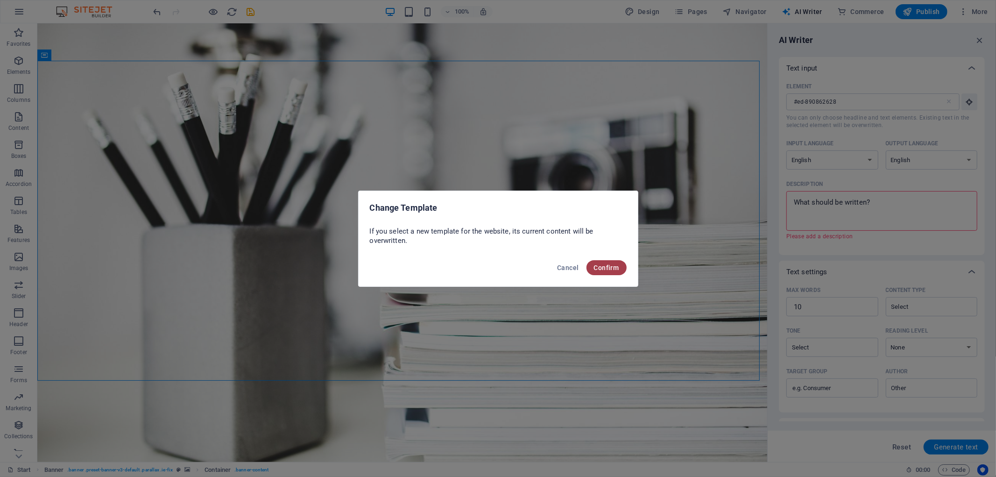
click at [616, 269] on span "Confirm" at bounding box center [606, 267] width 25 height 7
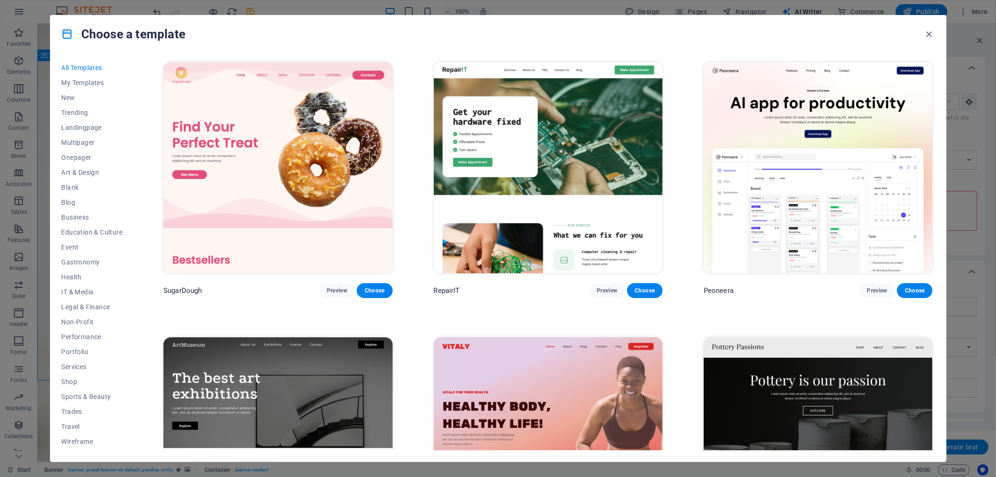
click at [288, 193] on img at bounding box center [277, 167] width 229 height 211
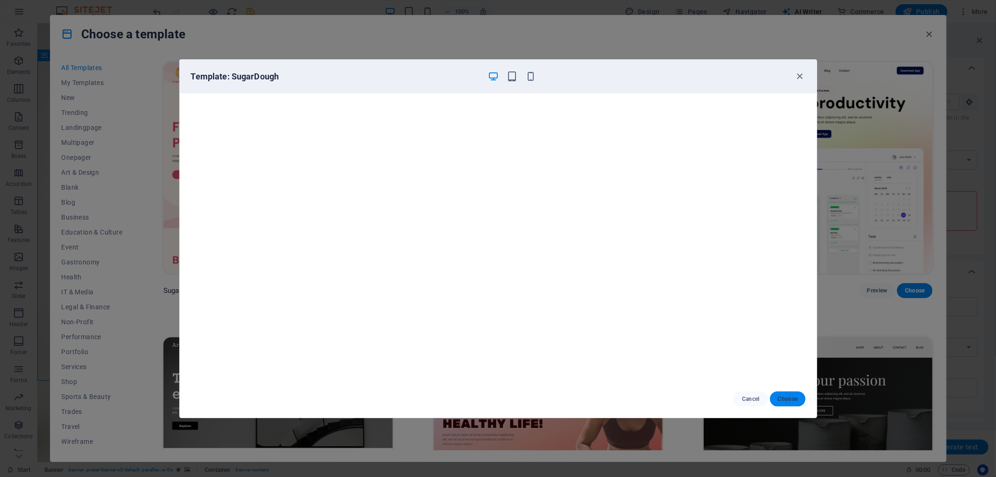
click at [790, 398] on span "Choose" at bounding box center [788, 398] width 20 height 7
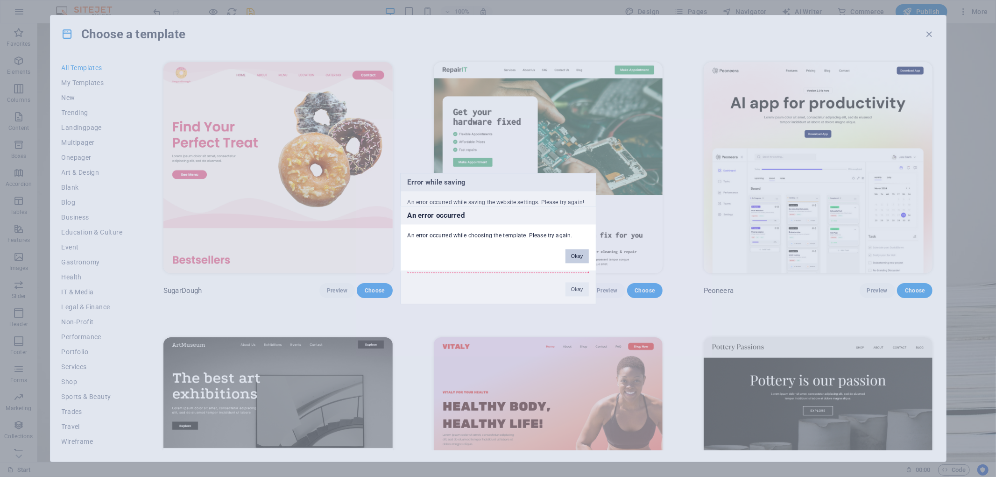
click at [567, 256] on button "Okay" at bounding box center [577, 256] width 23 height 14
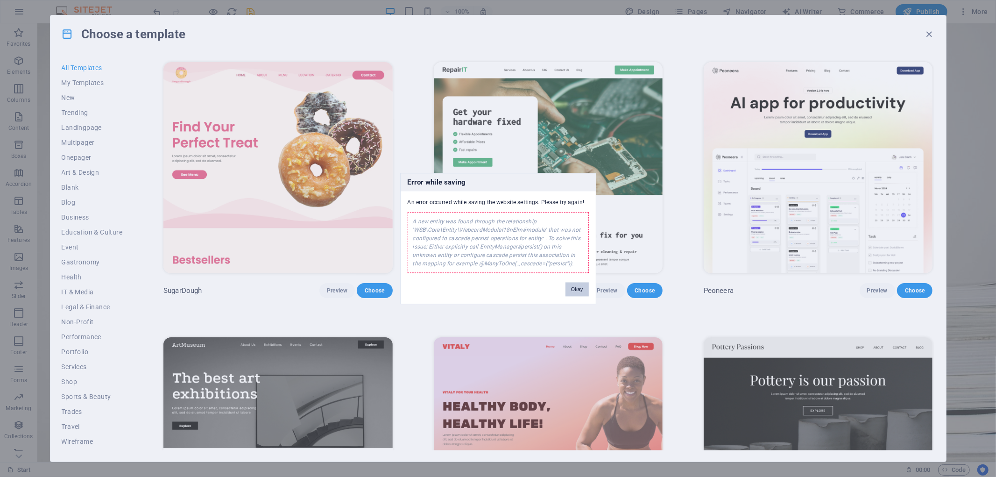
click at [578, 286] on button "Okay" at bounding box center [577, 289] width 23 height 14
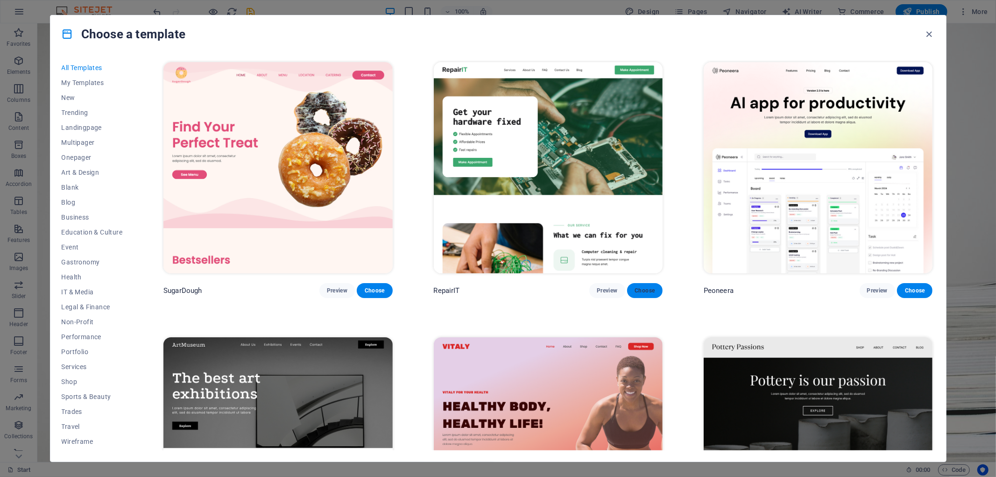
click at [642, 293] on button "Choose" at bounding box center [644, 290] width 35 height 15
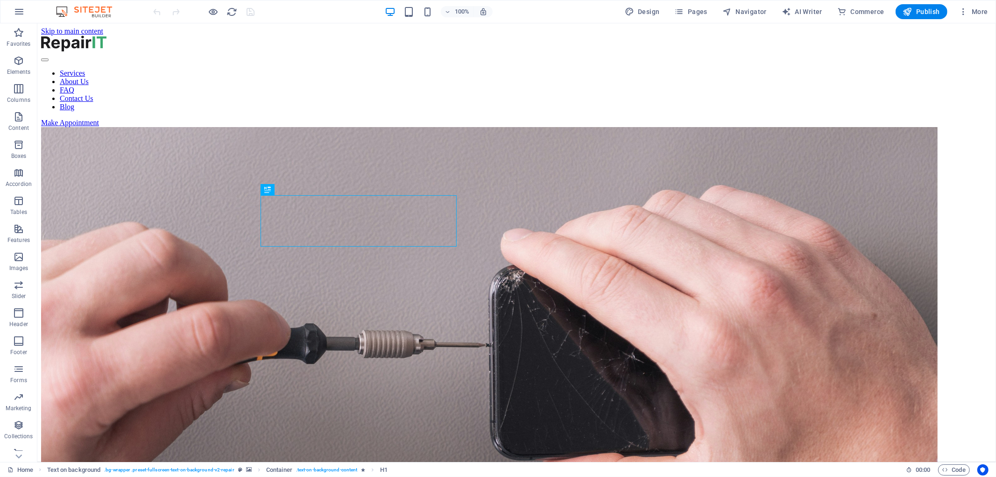
click at [571, 127] on img "1/2" at bounding box center [489, 373] width 897 height 492
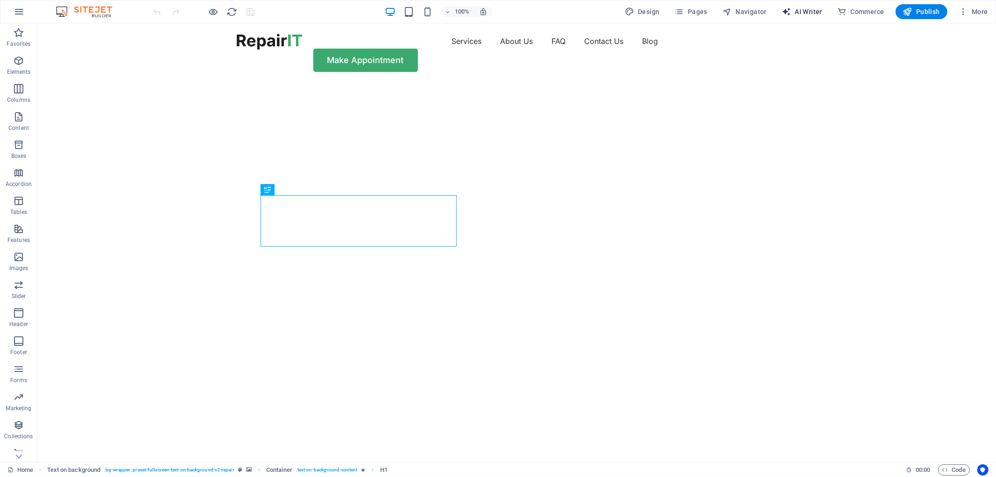
click at [0, 0] on span "AI Writer" at bounding box center [0, 0] width 0 height 0
select select "English"
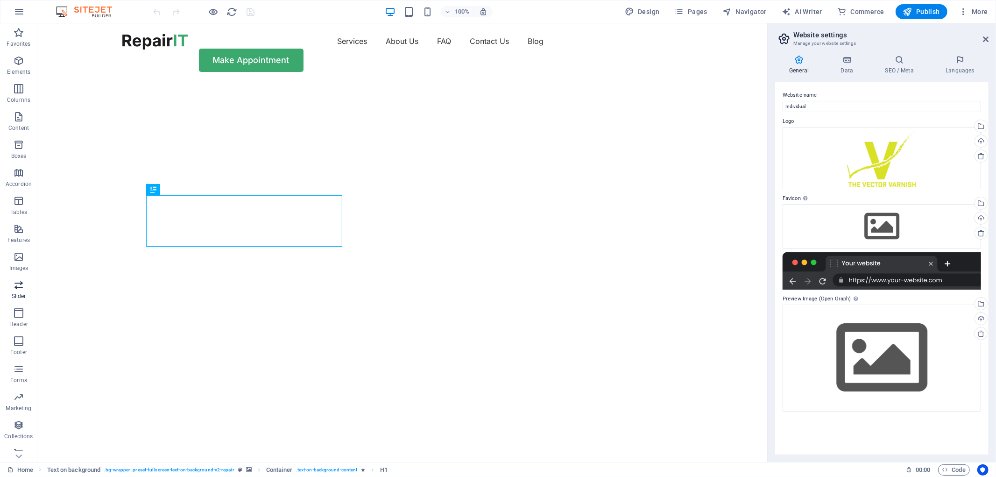
click at [7, 296] on span "Slider" at bounding box center [18, 290] width 37 height 22
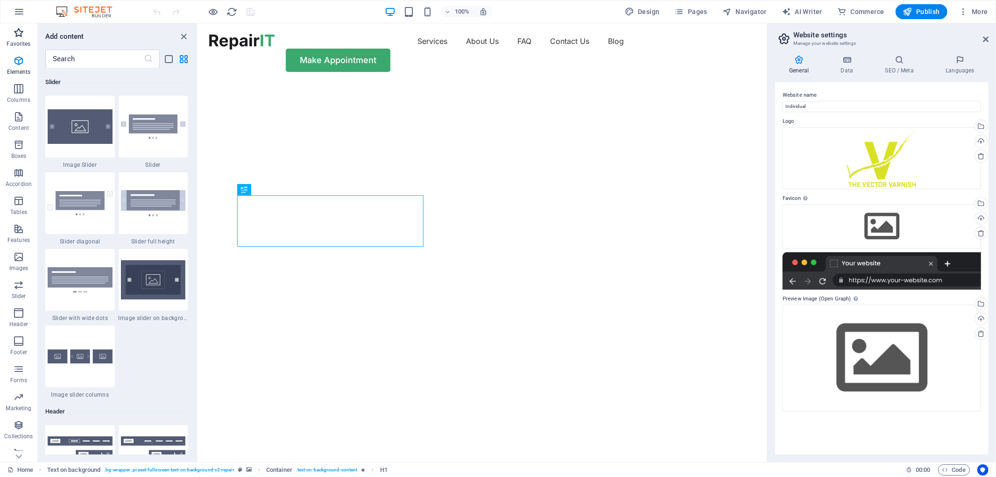
click at [14, 38] on icon "button" at bounding box center [18, 32] width 11 height 11
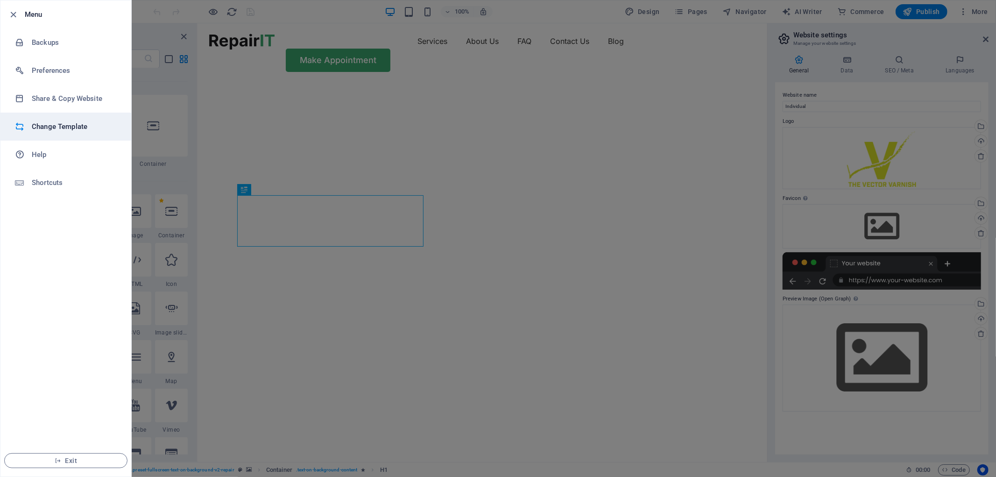
click at [41, 129] on h6 "Change Template" at bounding box center [75, 126] width 86 height 11
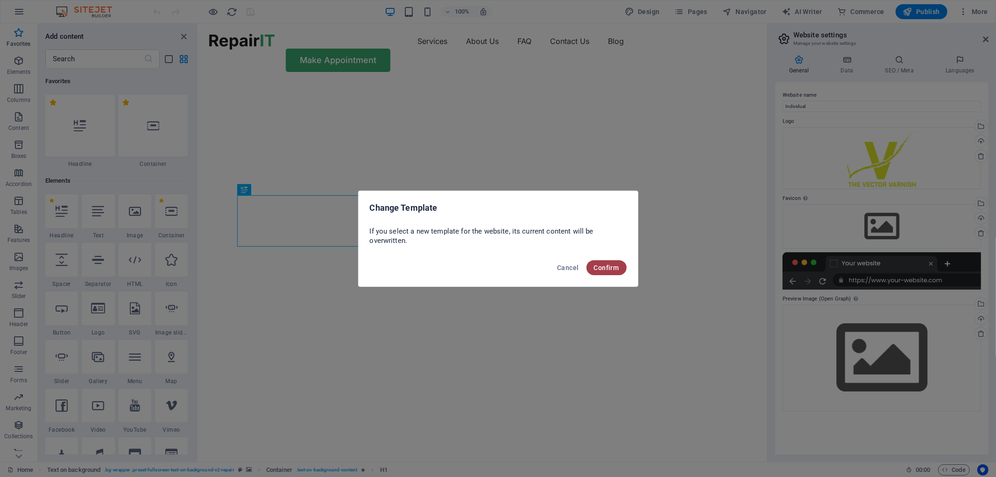
click at [611, 267] on span "Confirm" at bounding box center [606, 267] width 25 height 7
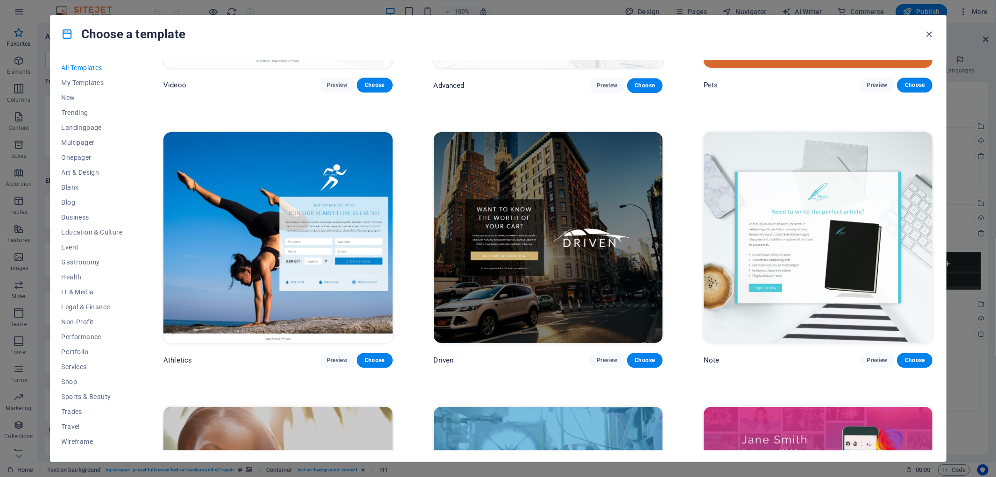
scroll to position [3875, 0]
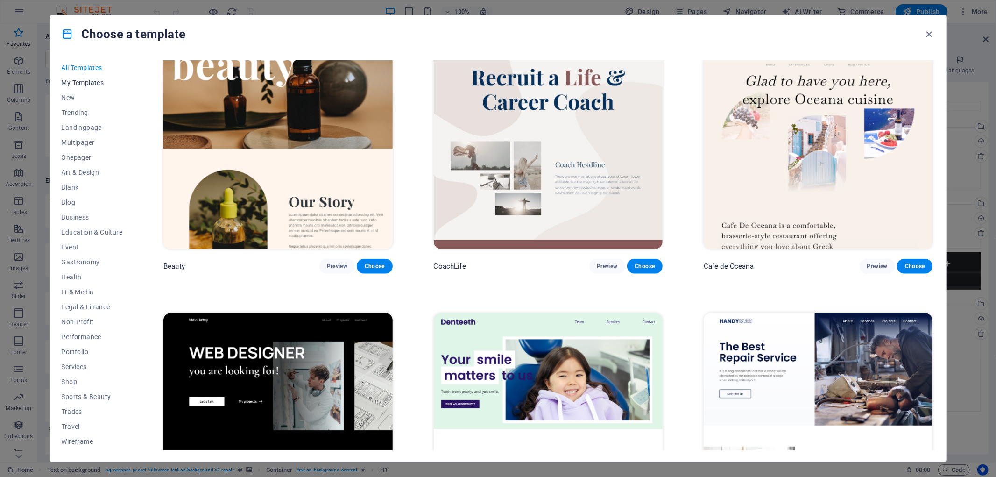
click at [87, 86] on button "My Templates" at bounding box center [92, 82] width 61 height 15
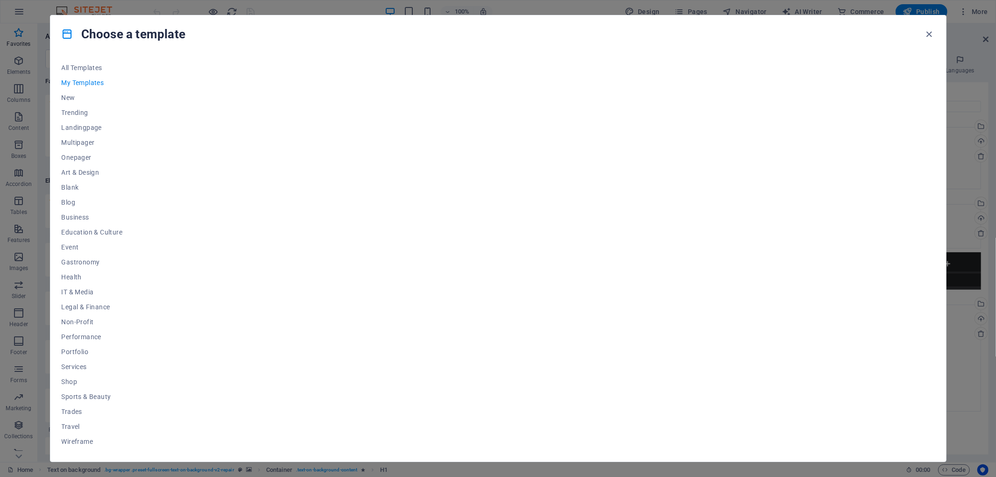
click at [83, 81] on span "My Templates" at bounding box center [92, 82] width 61 height 7
click at [85, 170] on span "Art & Design" at bounding box center [92, 172] width 61 height 7
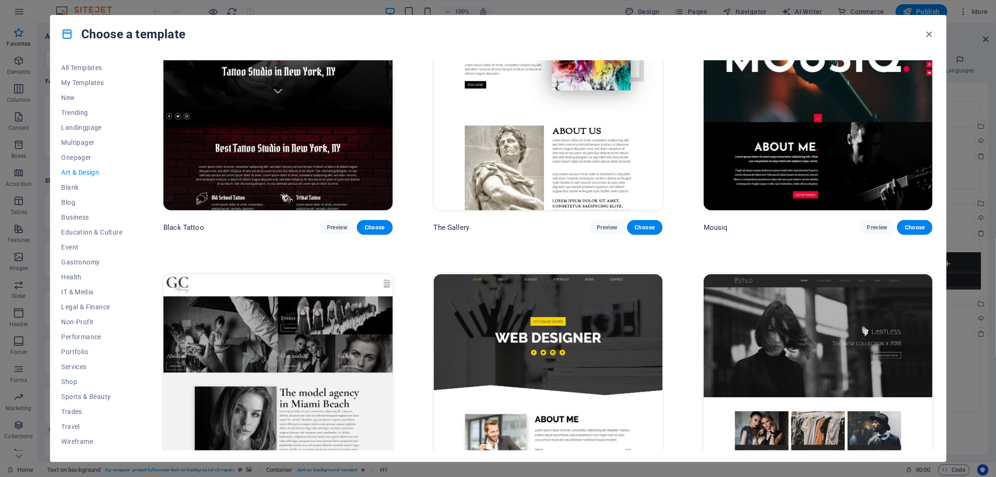
scroll to position [692, 0]
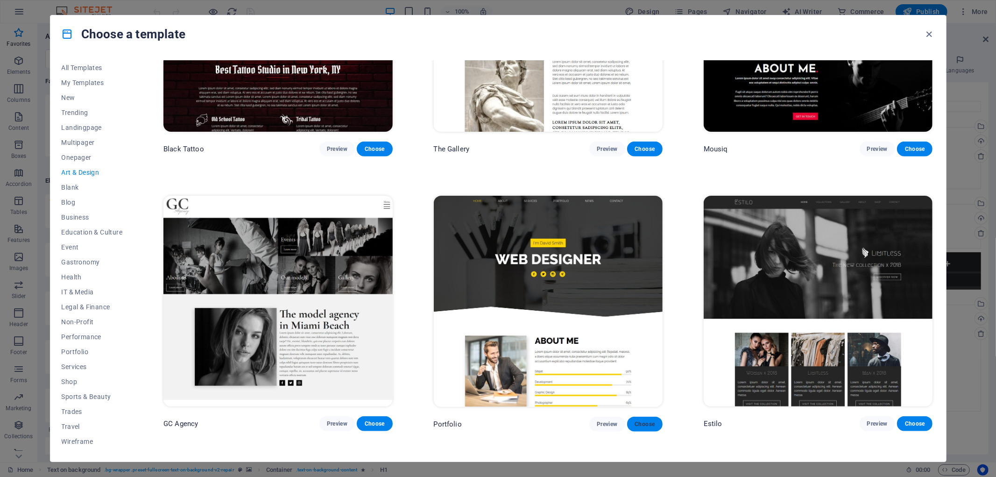
click at [644, 420] on span "Choose" at bounding box center [645, 423] width 21 height 7
